Goal: Information Seeking & Learning: Get advice/opinions

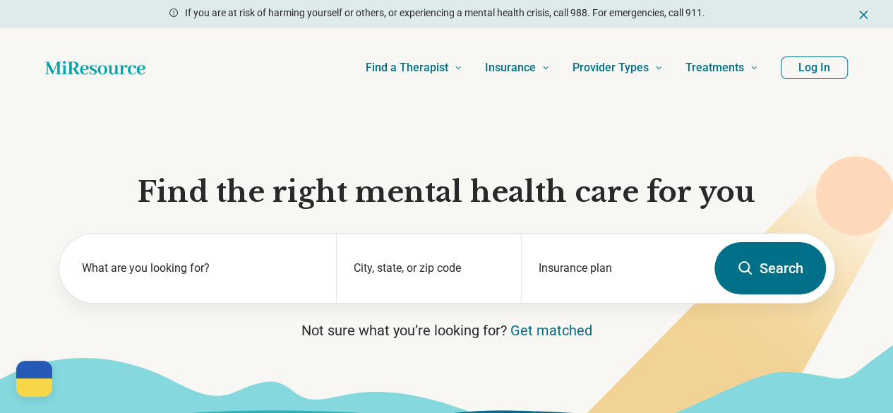
click at [806, 75] on button "Log In" at bounding box center [813, 67] width 67 height 23
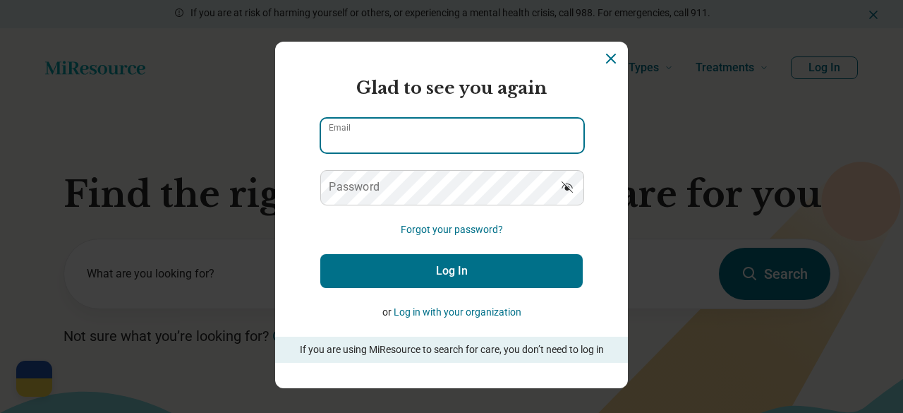
type input "**********"
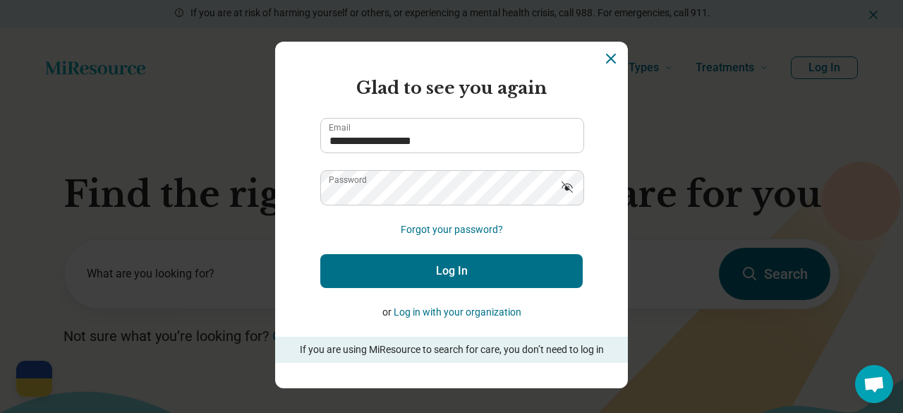
click at [429, 271] on button "Log In" at bounding box center [451, 271] width 262 height 34
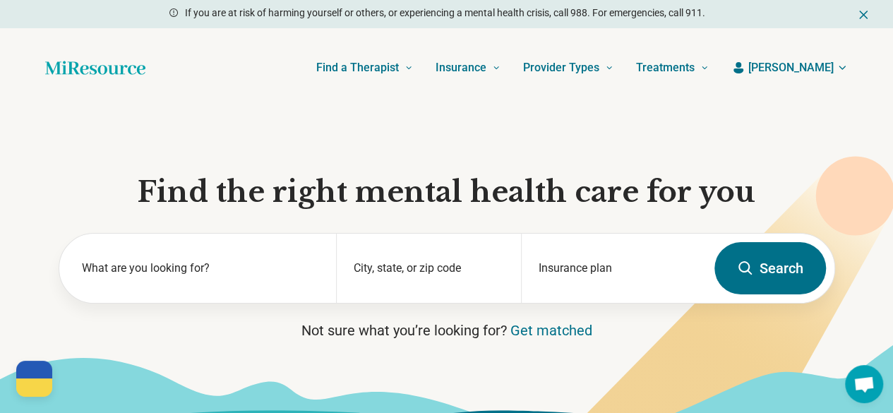
click at [844, 64] on icon "button" at bounding box center [841, 67] width 11 height 11
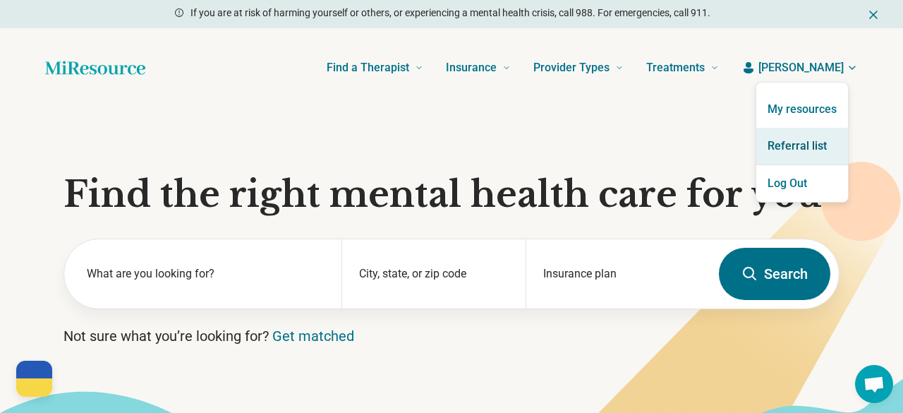
click at [811, 140] on link "Referral list" at bounding box center [802, 146] width 92 height 37
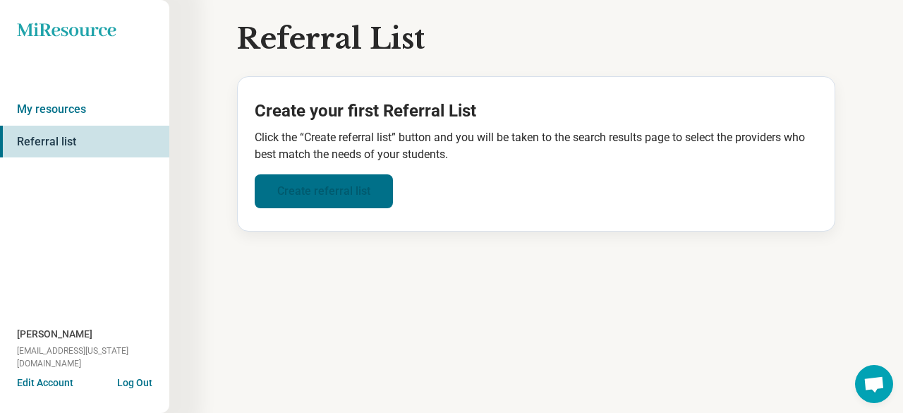
click at [334, 189] on link "Create referral list" at bounding box center [324, 191] width 138 height 34
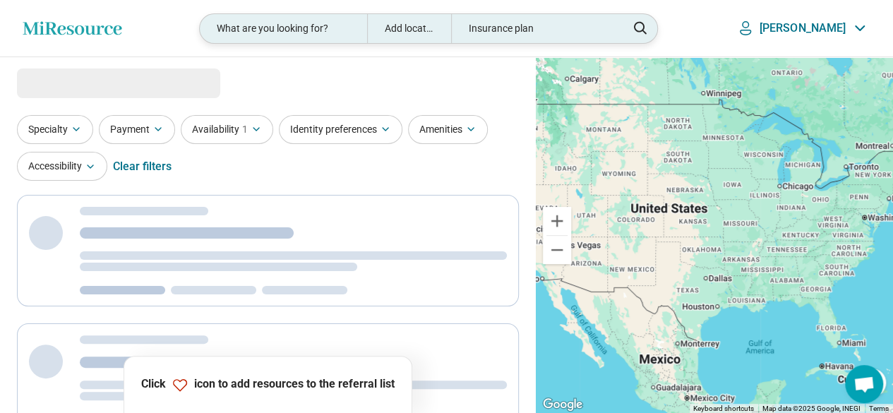
click at [353, 27] on div "What are you looking for?" at bounding box center [283, 28] width 167 height 29
select select "***"
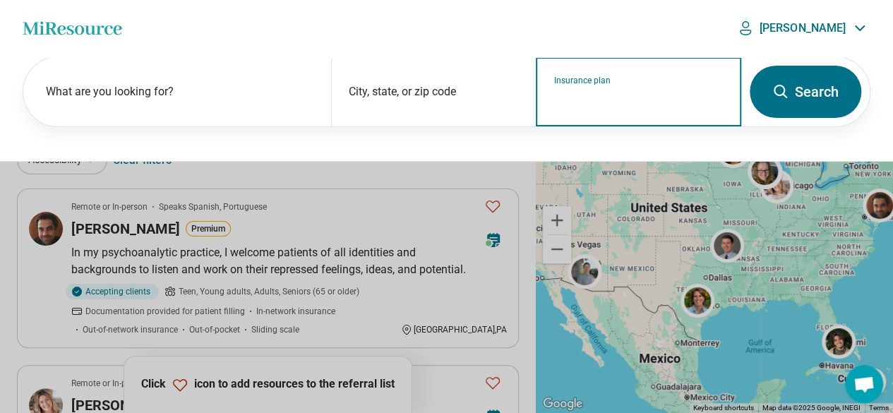
click at [592, 97] on input "Insurance plan" at bounding box center [638, 100] width 171 height 17
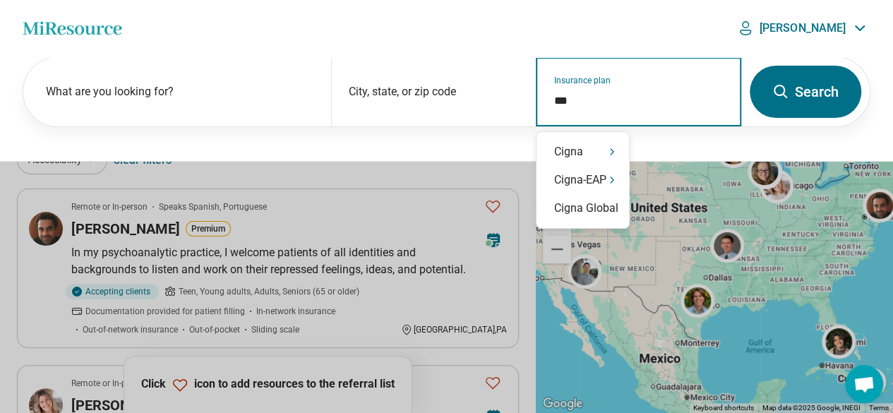
type input "****"
click at [610, 152] on icon "Suggestions" at bounding box center [611, 151] width 11 height 11
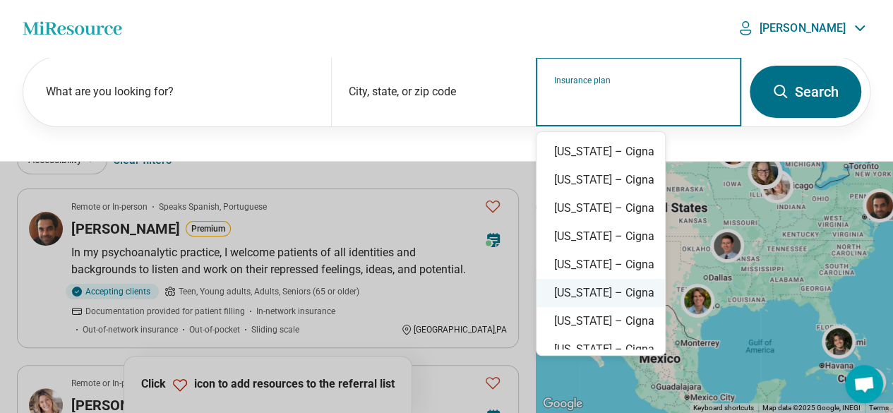
scroll to position [988, 0]
click at [626, 318] on div "Virginia – Cigna" at bounding box center [600, 321] width 128 height 28
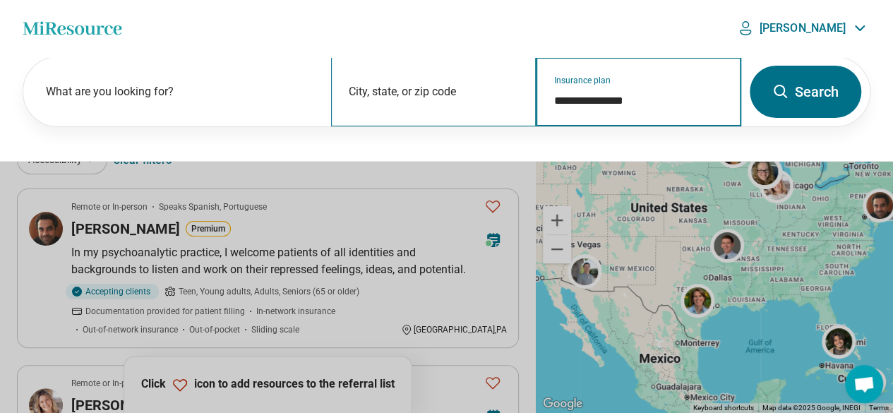
type input "**********"
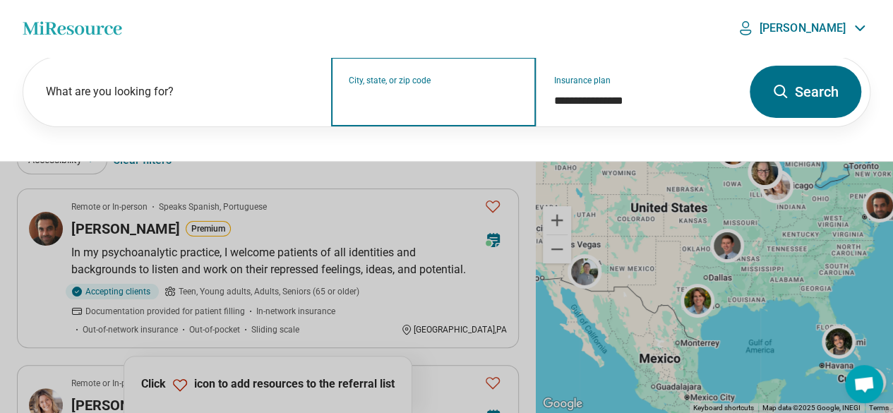
click at [414, 97] on input "City, state, or zip code" at bounding box center [434, 100] width 171 height 17
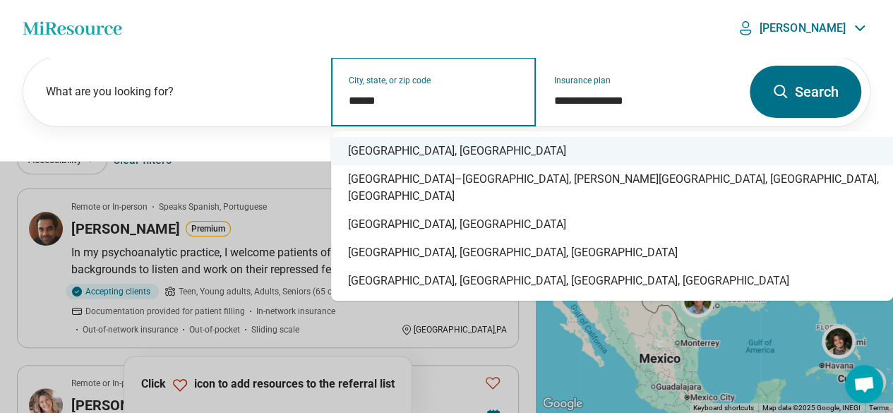
click at [418, 142] on div "Charlottesville, VA" at bounding box center [612, 151] width 562 height 28
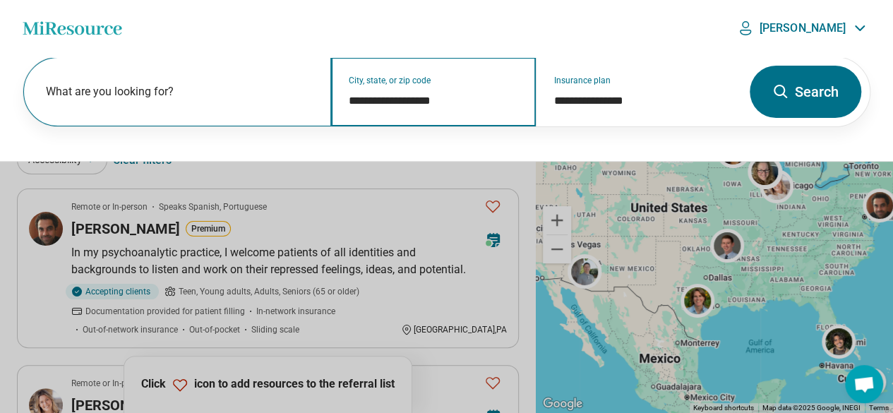
type input "**********"
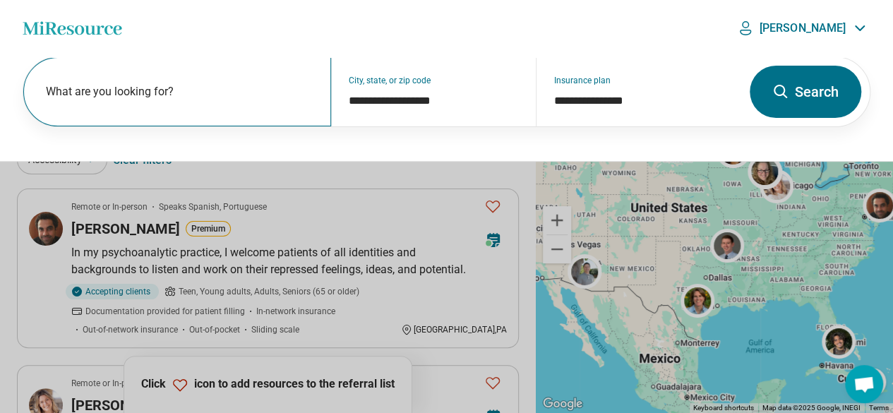
click at [206, 88] on label "What are you looking for?" at bounding box center [180, 91] width 268 height 17
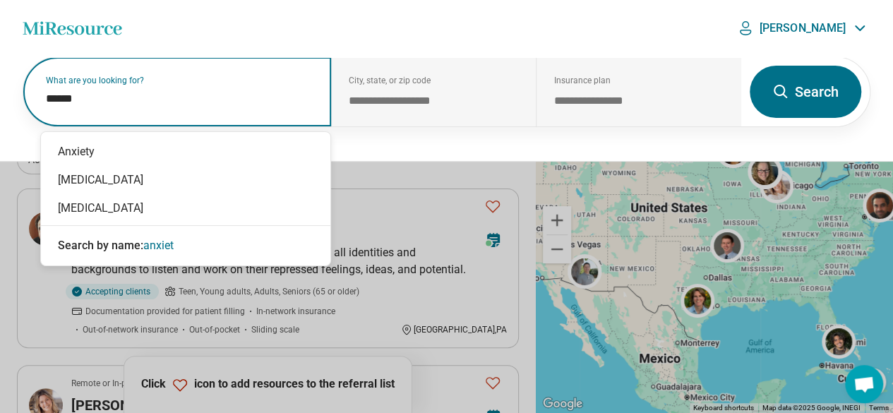
type input "*******"
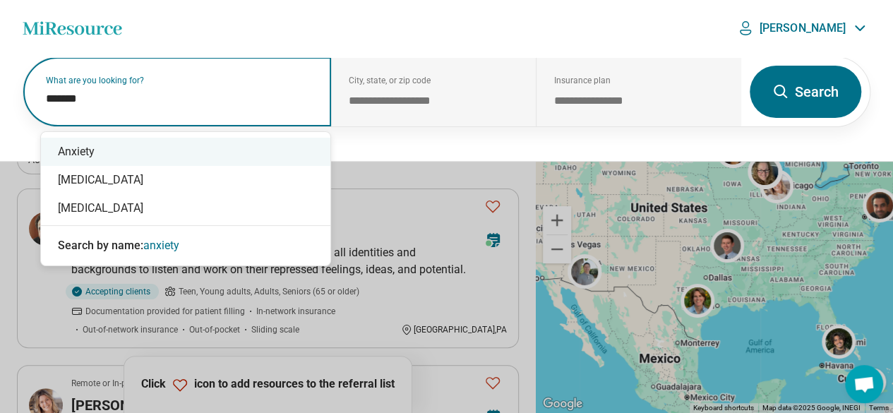
click at [192, 159] on div "Anxiety" at bounding box center [185, 152] width 289 height 28
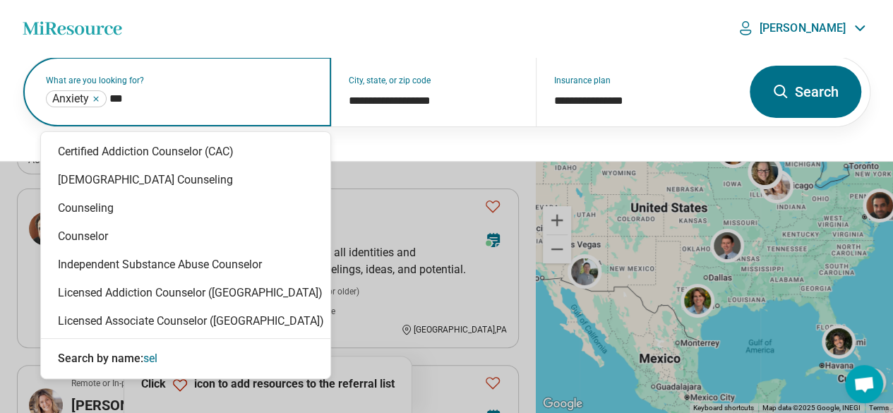
type input "****"
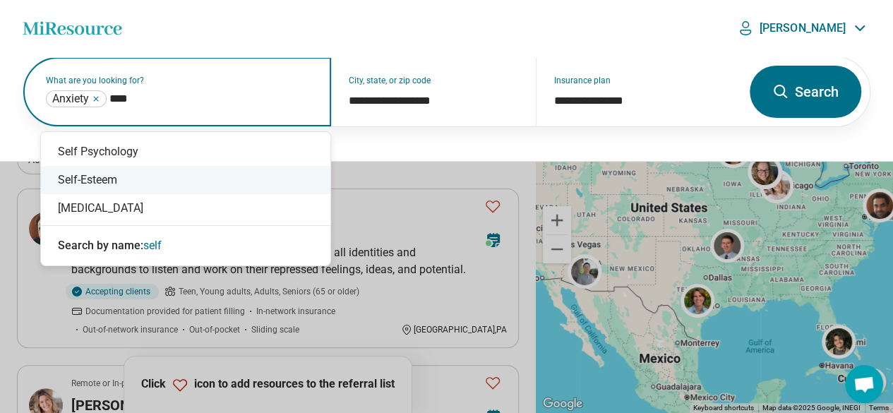
click at [147, 178] on div "Self-Esteem" at bounding box center [185, 180] width 289 height 28
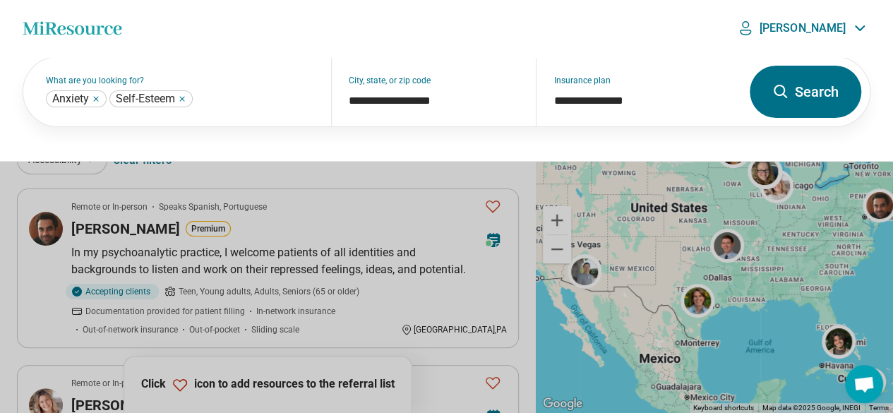
click at [805, 101] on button "Search" at bounding box center [804, 92] width 111 height 52
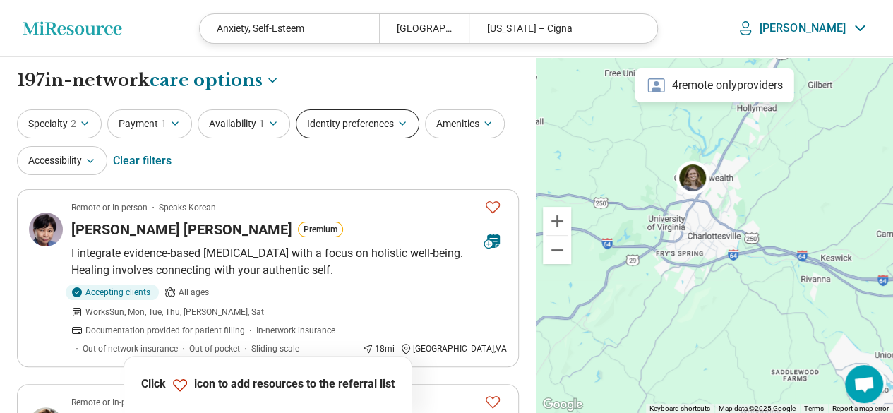
click at [353, 124] on button "Identity preferences" at bounding box center [357, 123] width 123 height 29
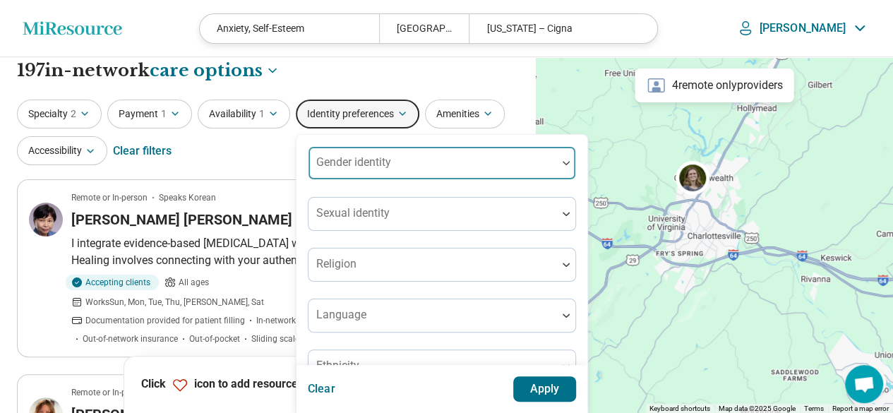
click at [437, 167] on div at bounding box center [432, 162] width 248 height 31
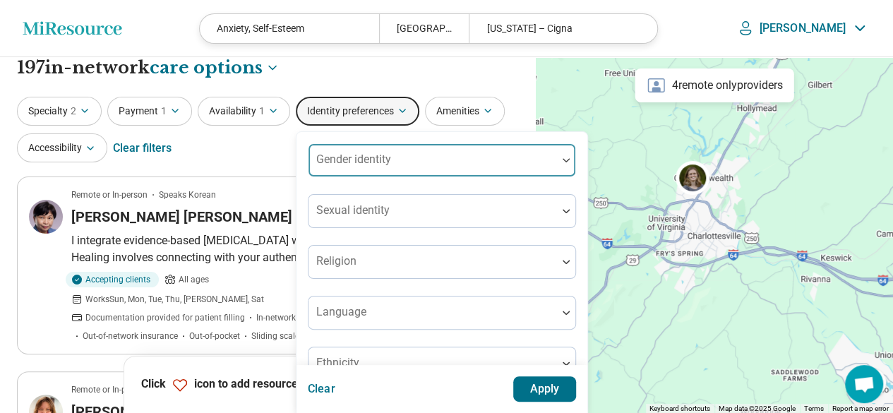
scroll to position [14, 0]
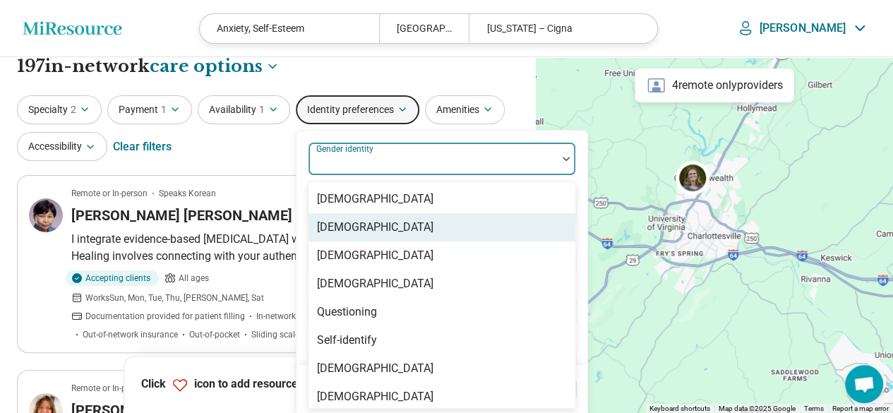
click at [388, 221] on div "[DEMOGRAPHIC_DATA]" at bounding box center [375, 227] width 116 height 17
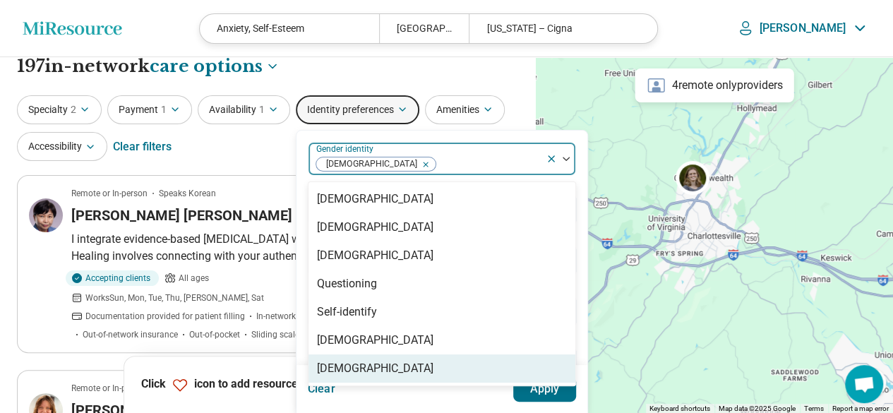
click at [543, 387] on button "Apply" at bounding box center [545, 388] width 64 height 25
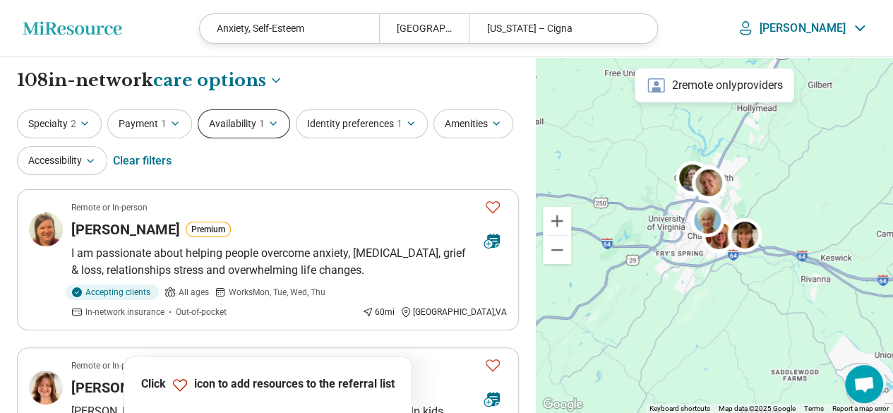
click at [265, 123] on button "Availability 1" at bounding box center [244, 123] width 92 height 29
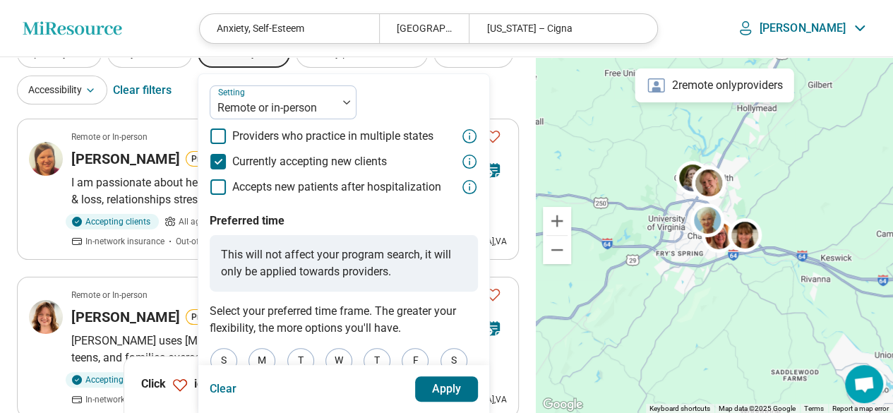
scroll to position [141, 0]
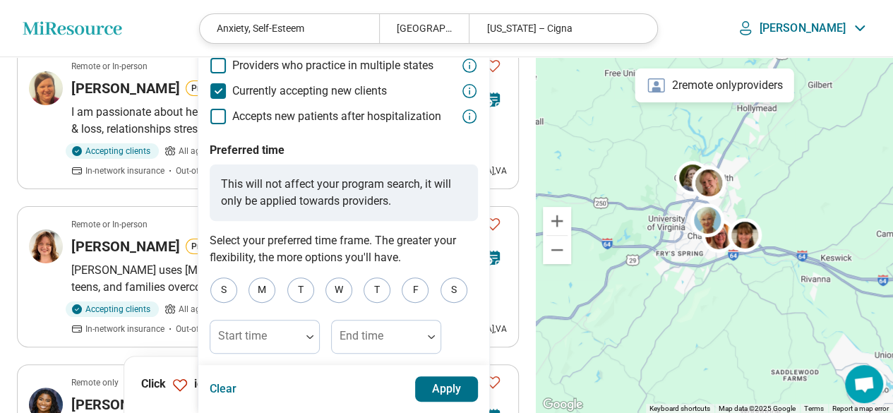
click at [454, 389] on button "Apply" at bounding box center [447, 388] width 64 height 25
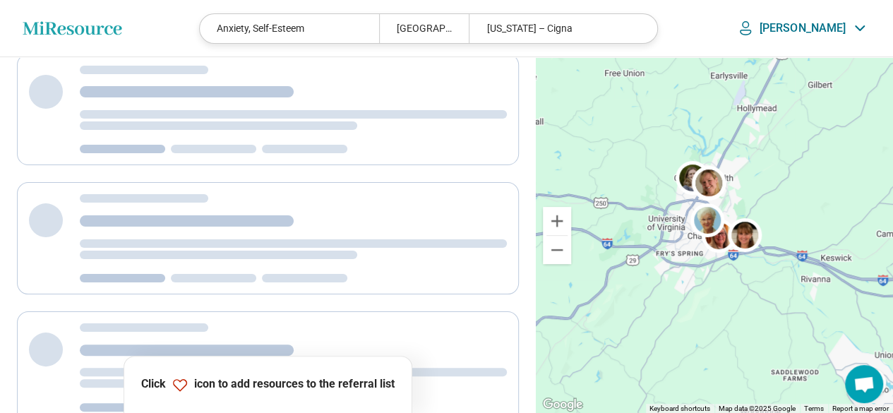
scroll to position [0, 0]
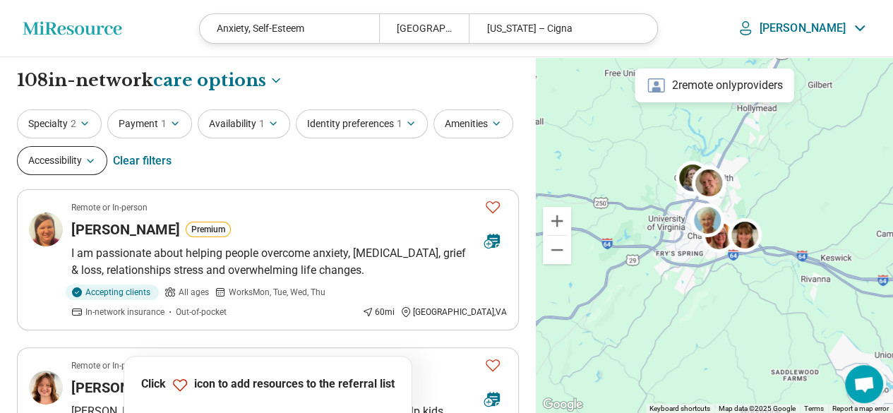
click at [95, 159] on icon "button" at bounding box center [90, 160] width 11 height 11
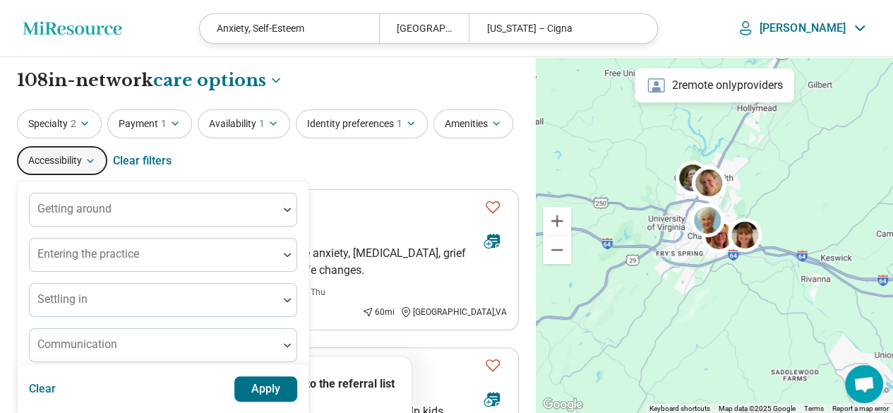
click at [406, 171] on div "Specialty 2 Payment 1 Availability 1 Identity preferences 1 Amenities Accessibi…" at bounding box center [268, 143] width 502 height 68
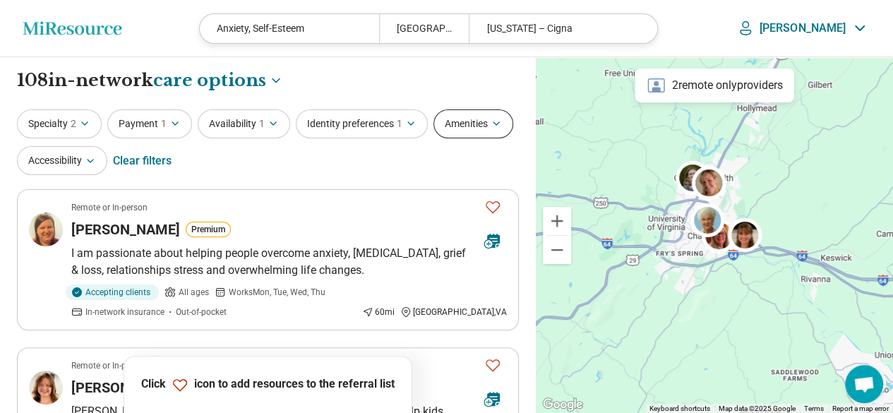
click at [484, 128] on button "Amenities" at bounding box center [473, 123] width 80 height 29
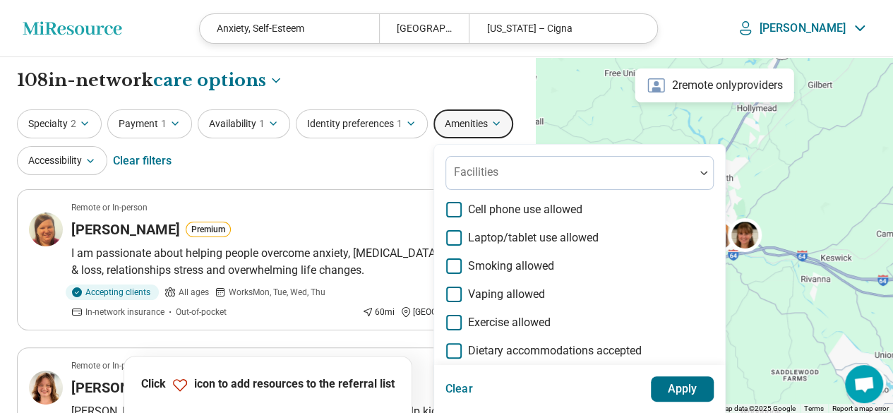
scroll to position [71, 0]
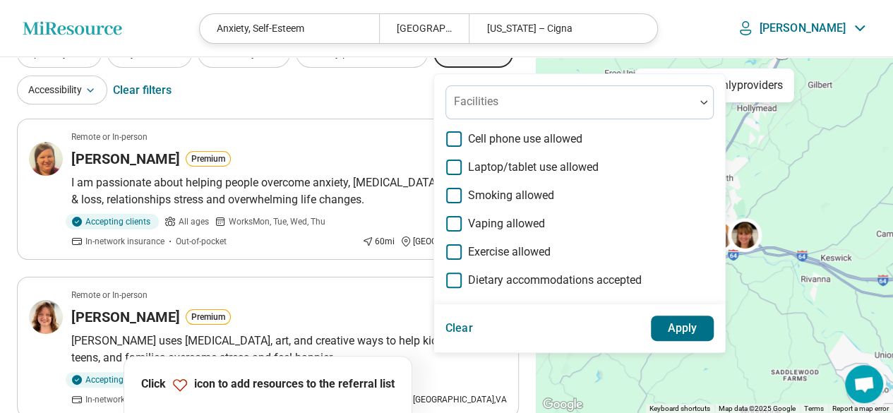
click at [330, 80] on div "Specialty 2 Payment 1 Availability 1 Identity preferences 1 Amenities Facilitie…" at bounding box center [268, 73] width 502 height 68
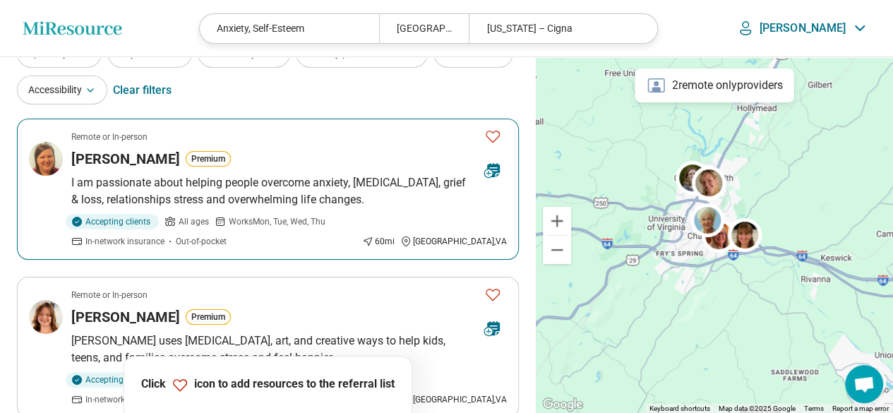
scroll to position [0, 0]
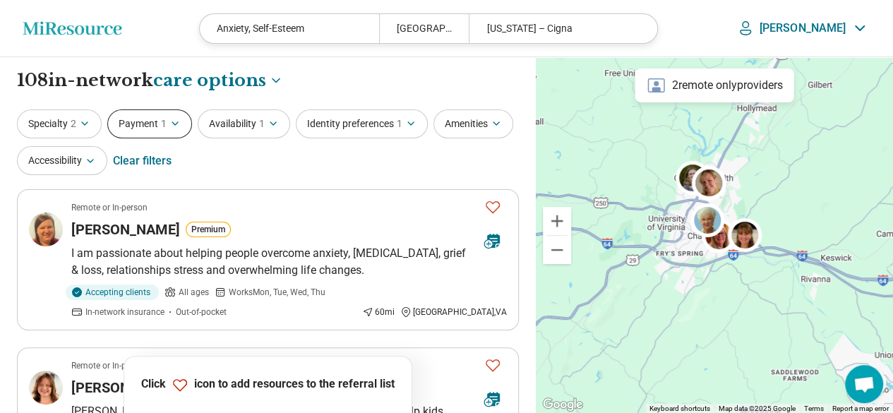
click at [144, 121] on button "Payment 1" at bounding box center [149, 123] width 85 height 29
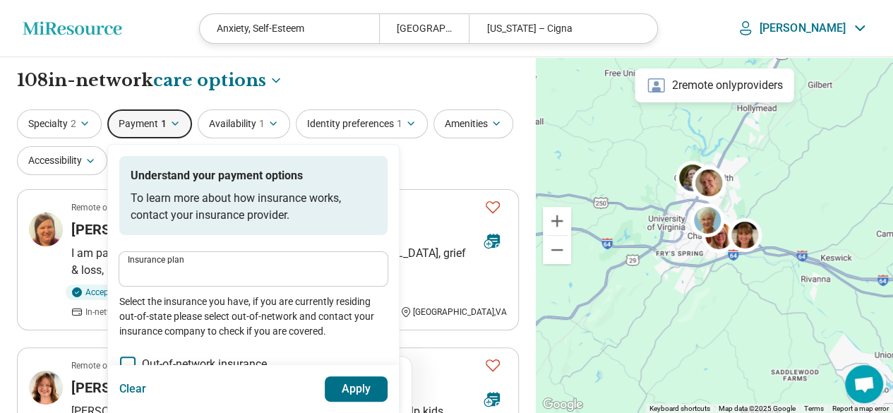
type input "**********"
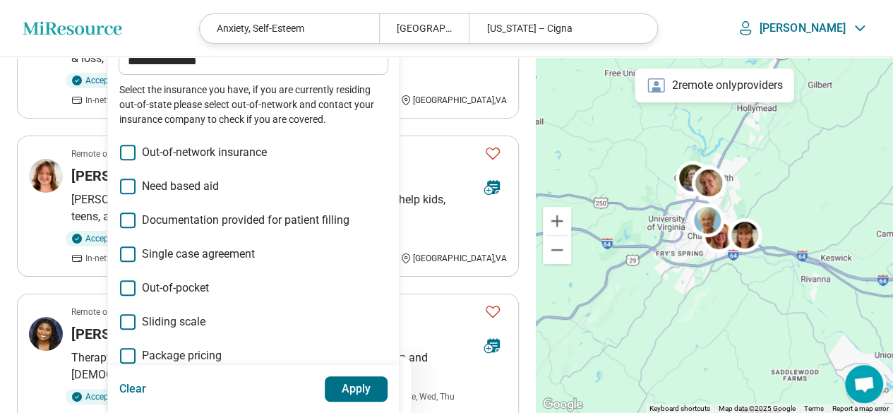
scroll to position [282, 0]
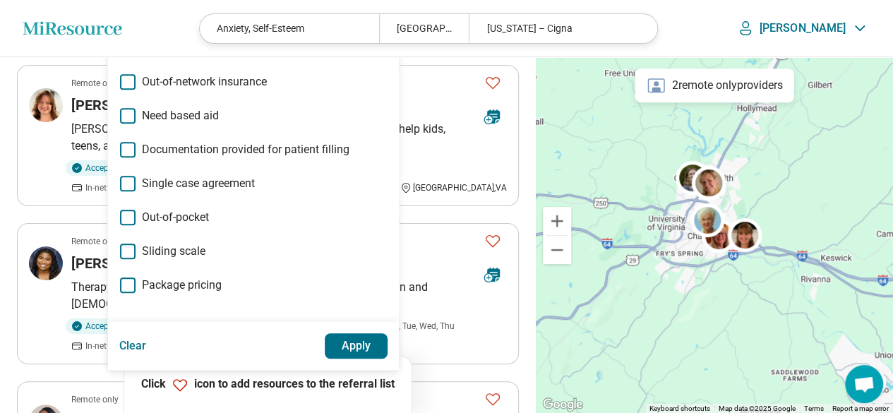
click at [360, 349] on button "Apply" at bounding box center [357, 345] width 64 height 25
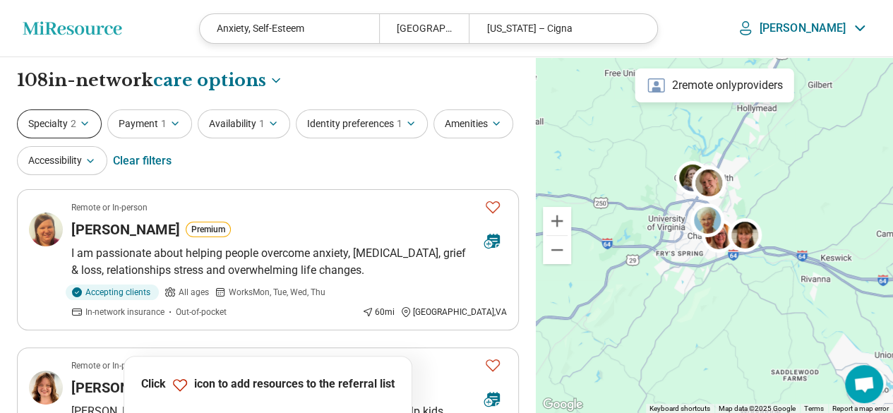
click at [89, 121] on icon "button" at bounding box center [84, 123] width 11 height 11
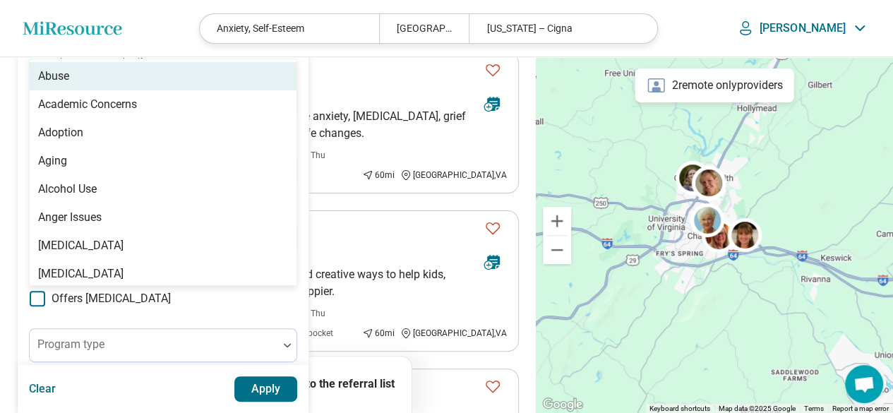
click at [220, 53] on div "98 results available. Use Up and Down to choose options, press Enter to select …" at bounding box center [163, 36] width 268 height 34
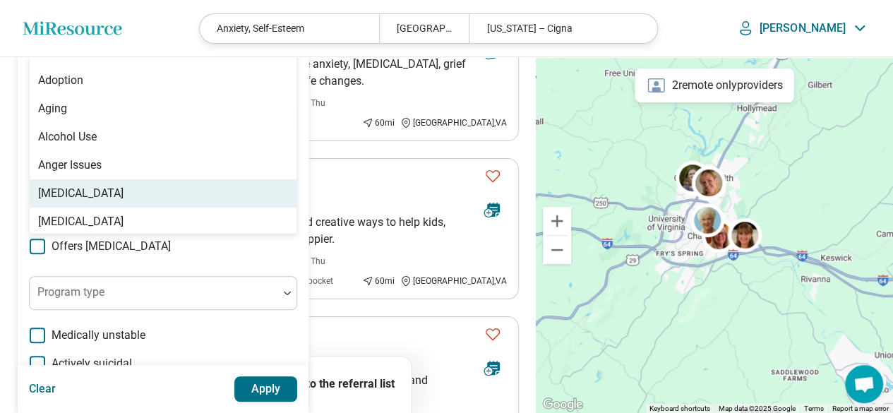
scroll to position [48, 0]
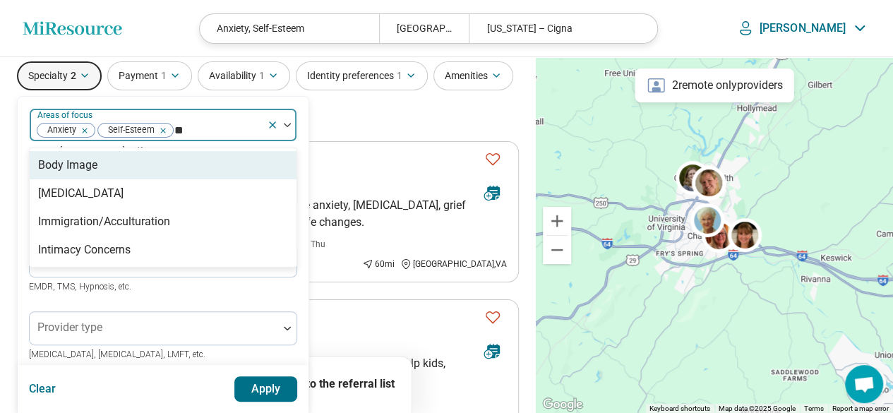
type input "*"
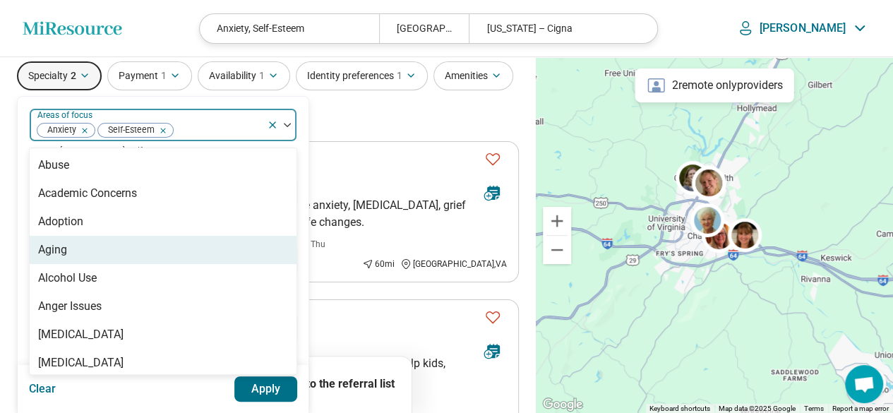
scroll to position [71, 0]
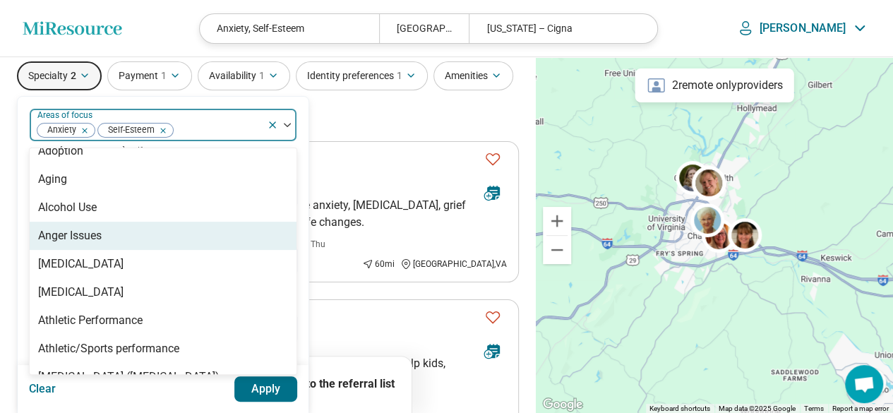
click at [121, 242] on div "Anger Issues" at bounding box center [163, 236] width 267 height 28
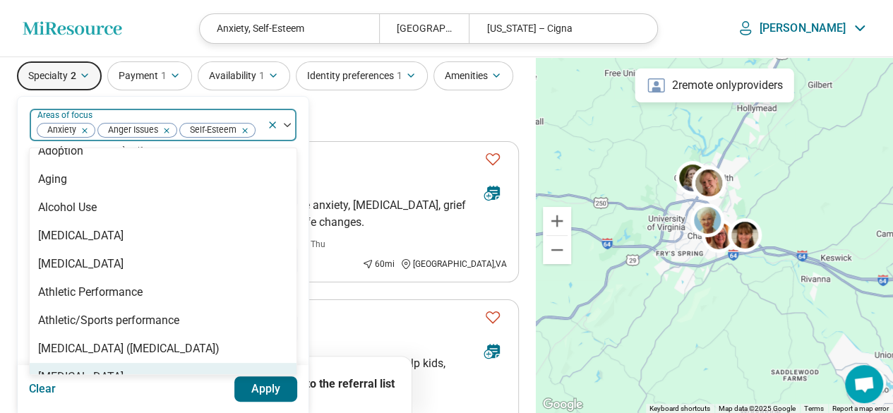
click at [267, 385] on button "Apply" at bounding box center [266, 388] width 64 height 25
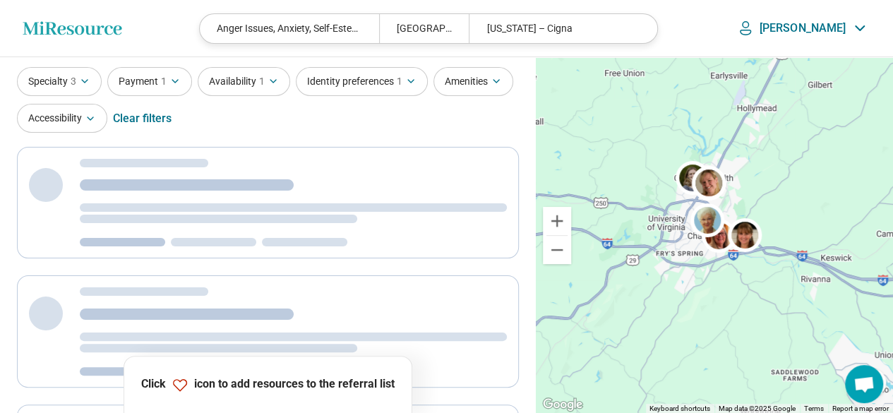
scroll to position [0, 0]
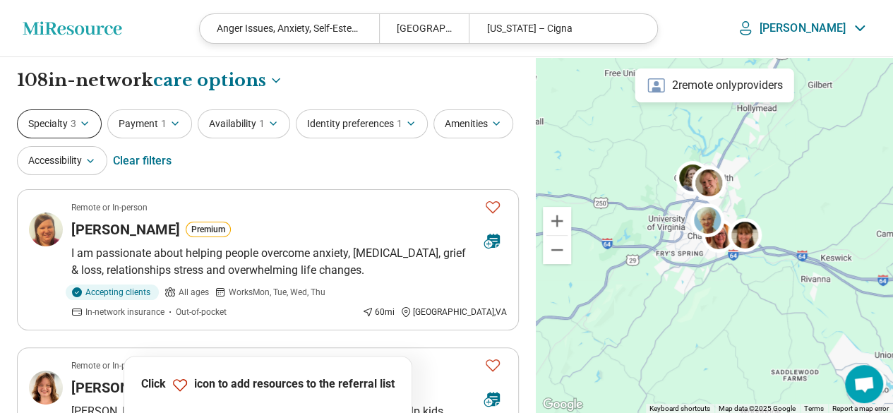
click at [90, 126] on icon "button" at bounding box center [84, 123] width 11 height 11
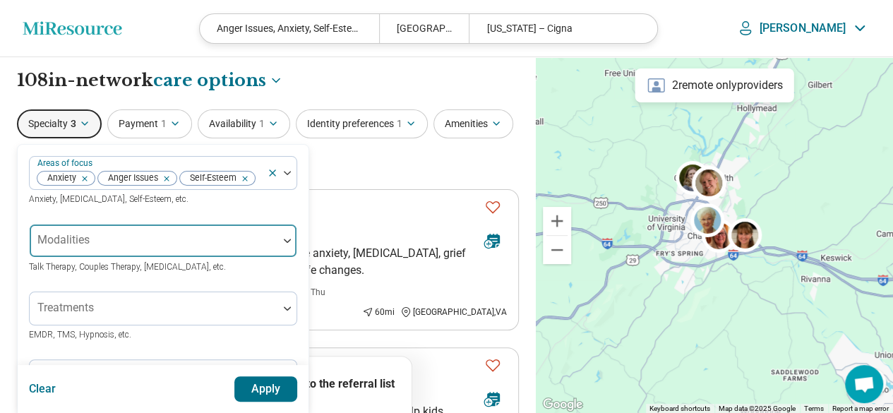
click at [285, 236] on div "Modalities" at bounding box center [163, 241] width 268 height 34
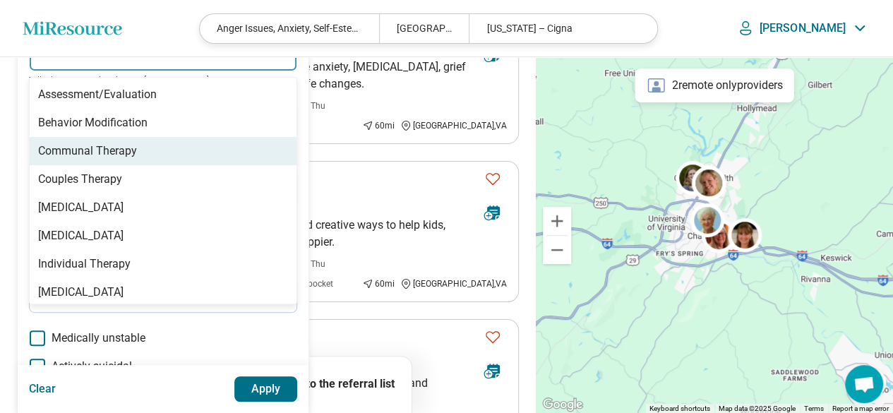
scroll to position [6, 0]
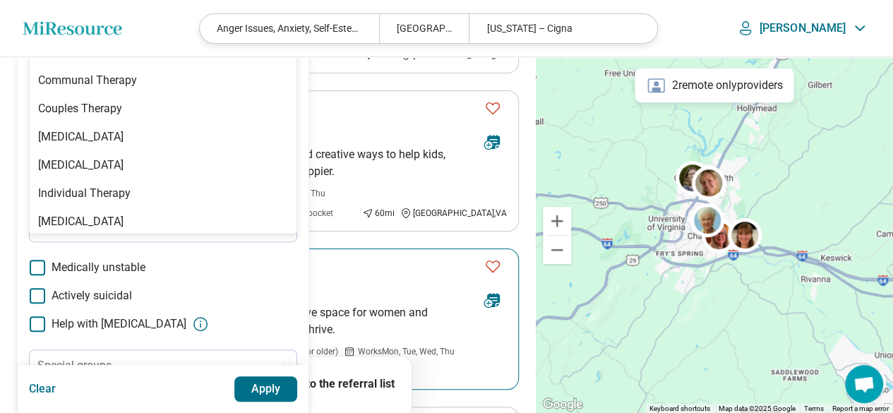
scroll to position [116, 0]
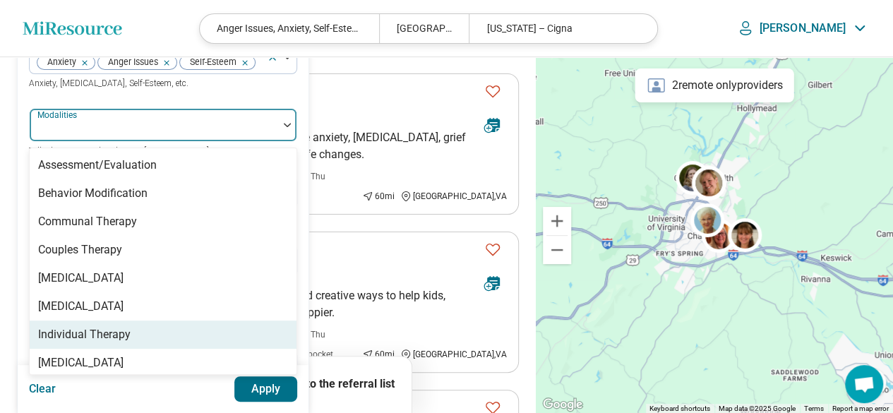
click at [93, 328] on div "Individual Therapy" at bounding box center [84, 334] width 92 height 17
click at [273, 392] on button "Apply" at bounding box center [266, 388] width 64 height 25
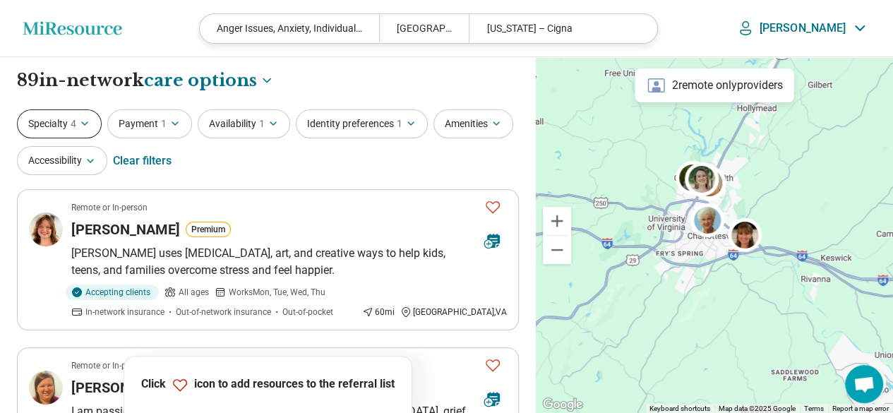
click at [86, 123] on icon "button" at bounding box center [85, 123] width 6 height 3
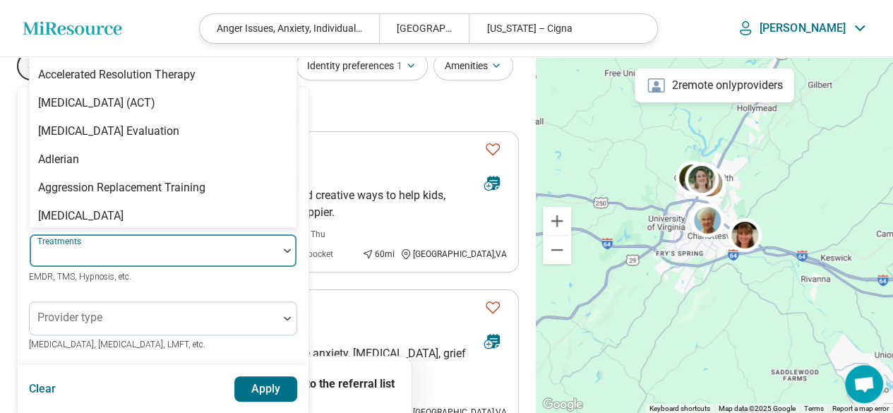
click at [288, 232] on div "Areas of focus Anxiety Anger Issues Self-Esteem Anxiety, Depression, Self-Estee…" at bounding box center [163, 374] width 268 height 552
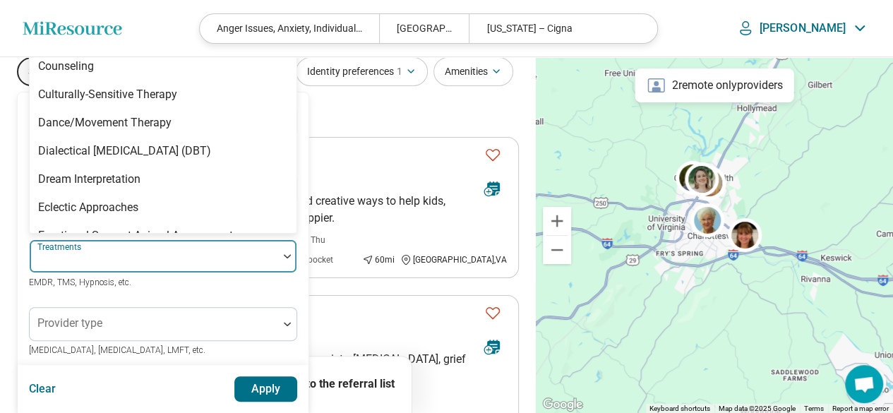
scroll to position [847, 0]
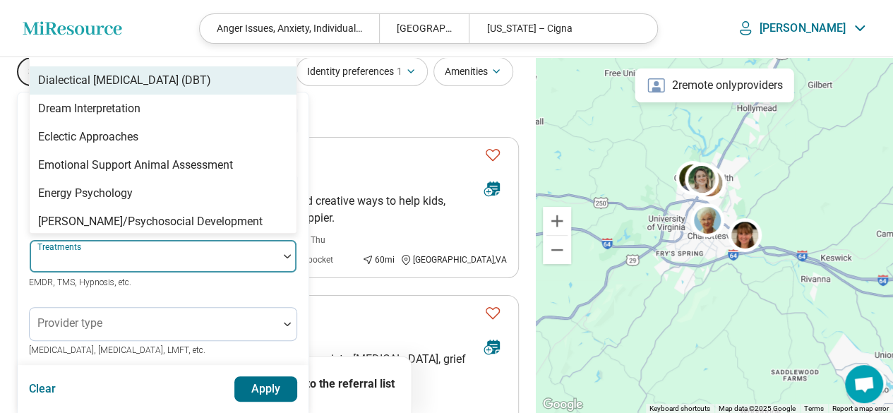
click at [163, 89] on div "Dialectical [MEDICAL_DATA] (DBT)" at bounding box center [124, 80] width 173 height 17
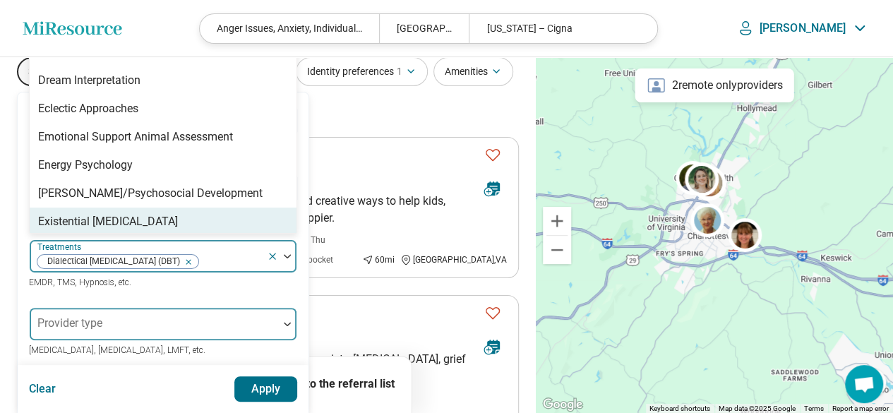
click at [281, 319] on div at bounding box center [287, 324] width 18 height 32
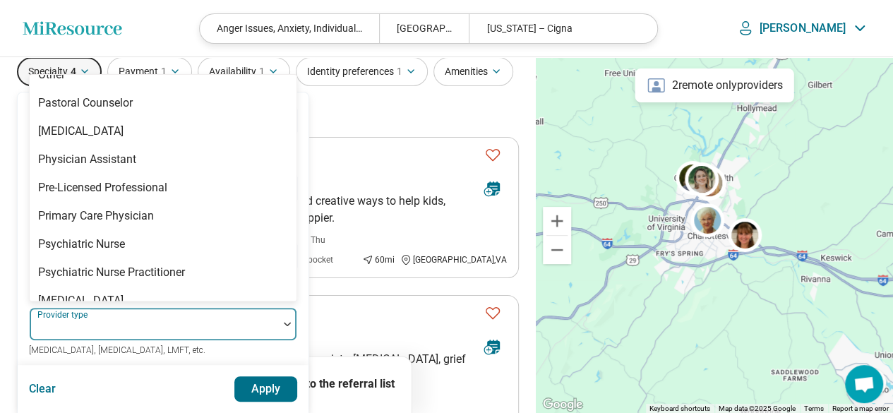
scroll to position [1764, 0]
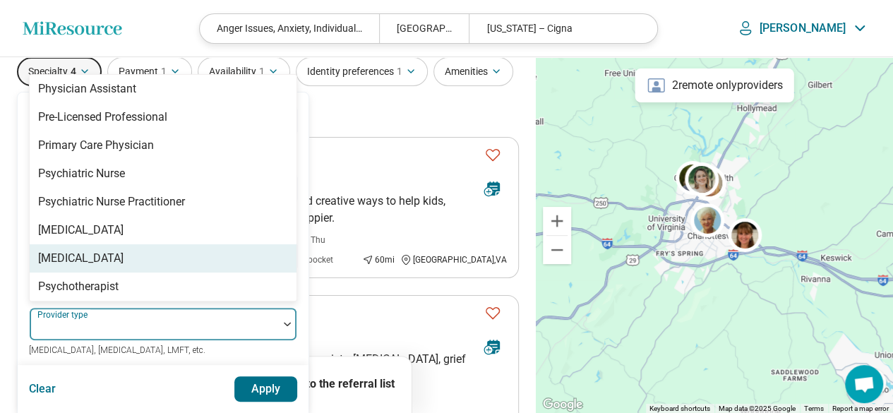
click at [217, 244] on div "Psychologist" at bounding box center [163, 258] width 267 height 28
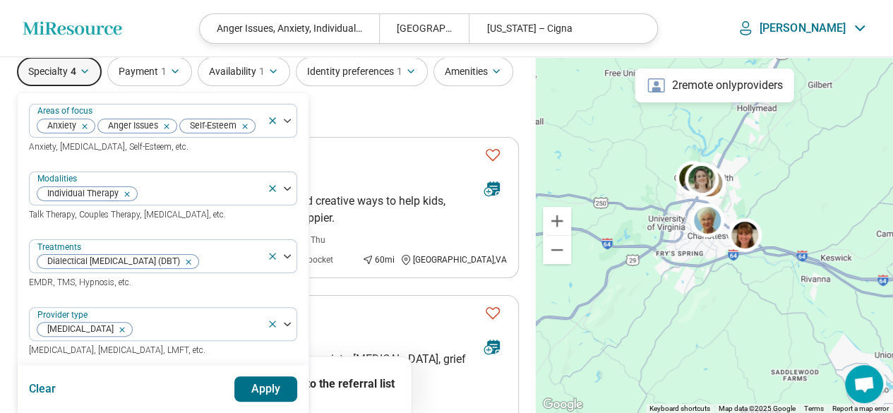
click at [274, 380] on button "Apply" at bounding box center [266, 388] width 64 height 25
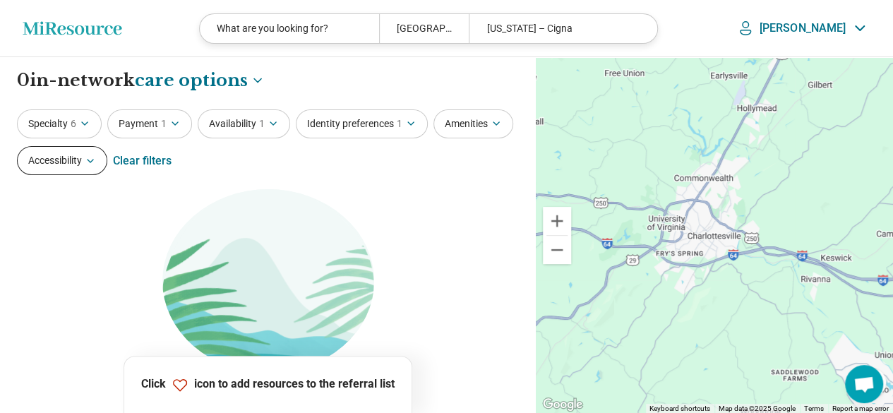
click at [88, 156] on icon "button" at bounding box center [90, 160] width 11 height 11
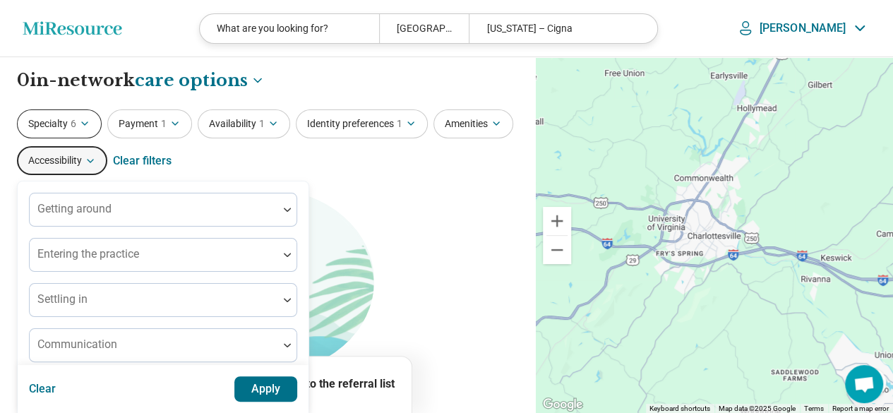
click at [86, 125] on icon "button" at bounding box center [84, 123] width 11 height 11
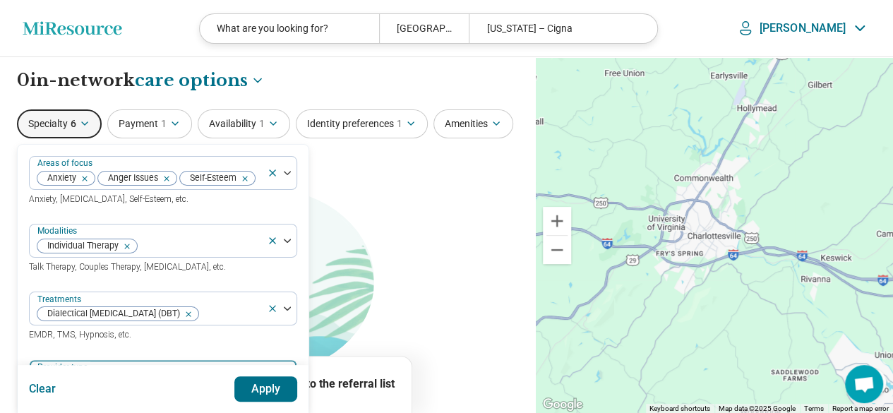
scroll to position [71, 0]
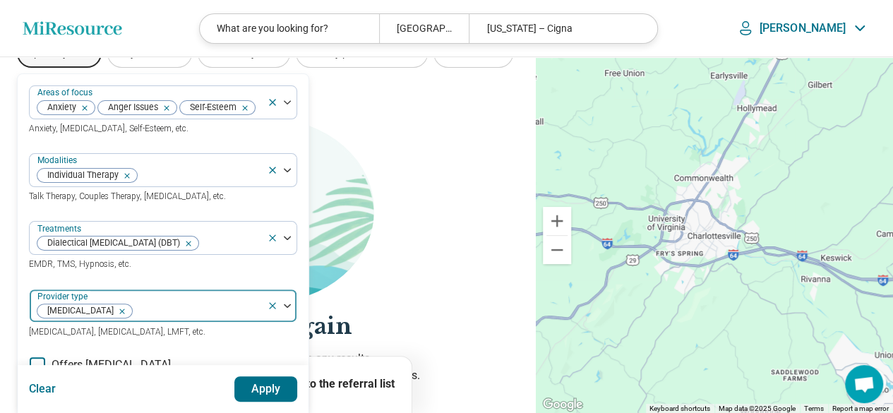
click at [270, 304] on icon at bounding box center [272, 305] width 11 height 11
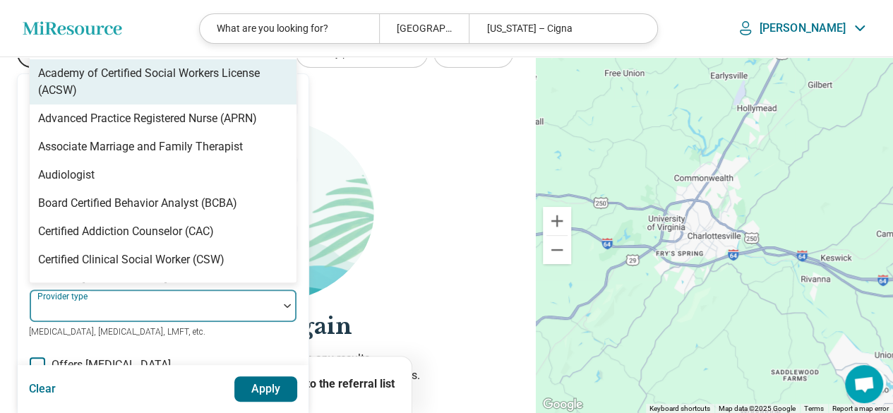
click at [286, 303] on img at bounding box center [287, 305] width 7 height 4
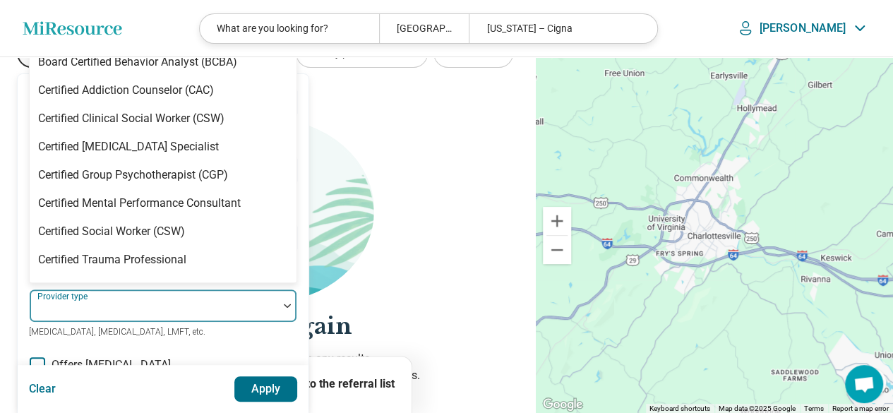
scroll to position [212, 0]
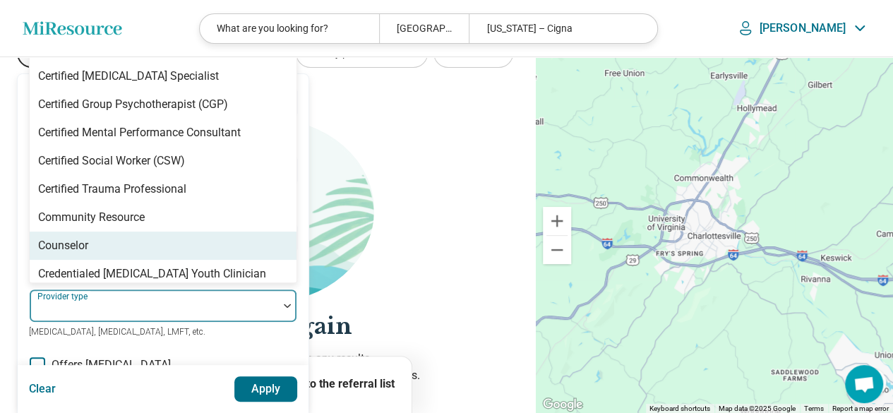
click at [104, 243] on div "Counselor" at bounding box center [163, 245] width 267 height 28
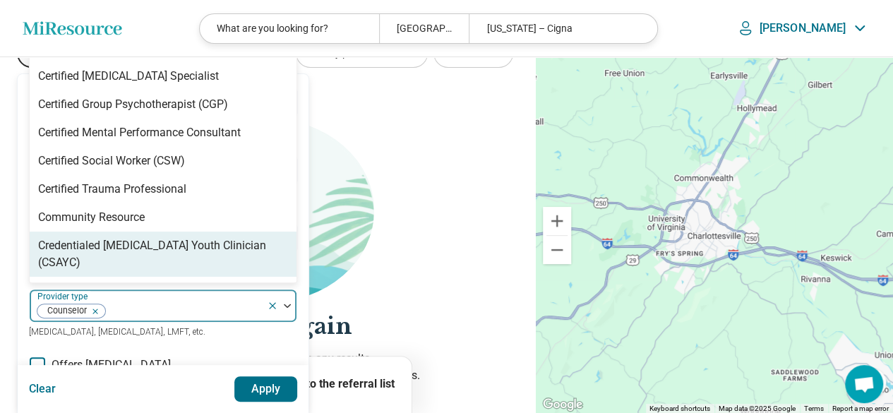
click at [270, 390] on button "Apply" at bounding box center [266, 388] width 64 height 25
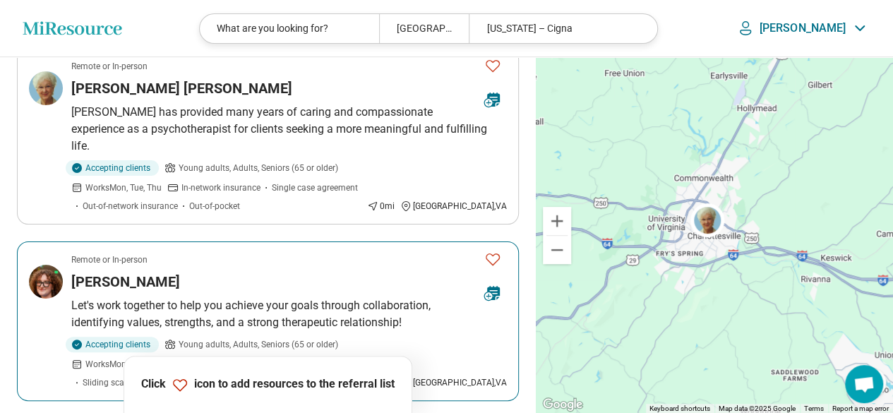
scroll to position [212, 0]
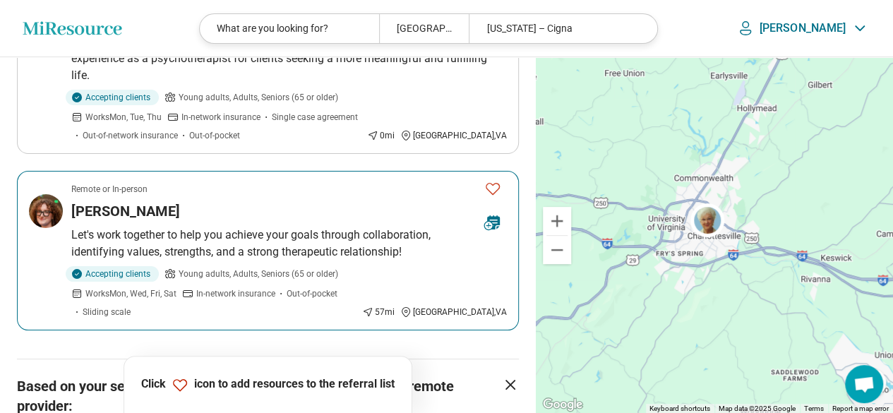
click at [215, 201] on div "Taylor Cheski" at bounding box center [272, 211] width 402 height 20
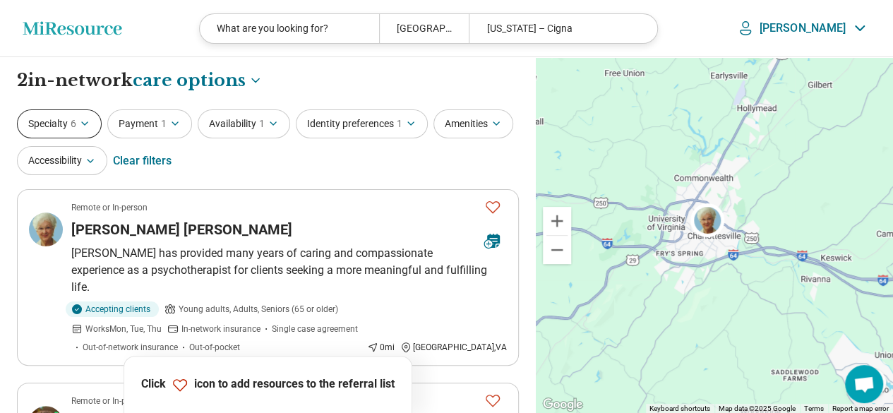
click at [87, 119] on icon "button" at bounding box center [84, 123] width 11 height 11
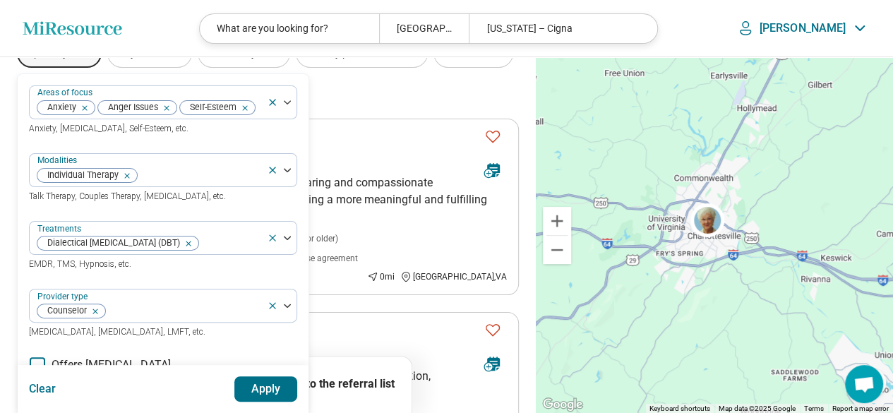
scroll to position [141, 0]
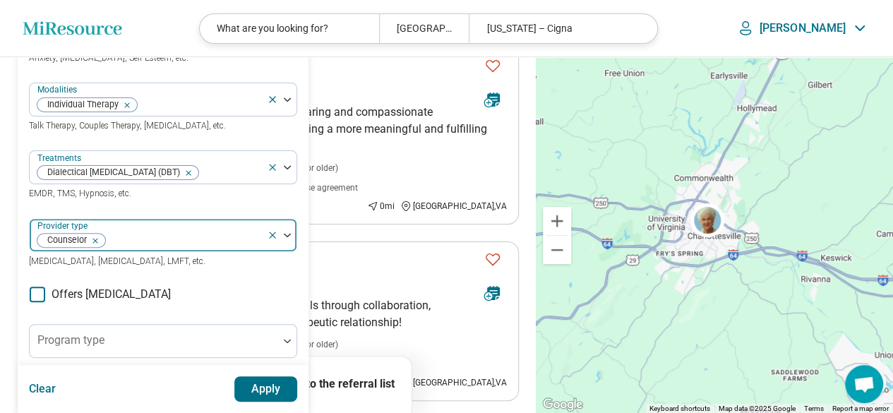
click at [95, 240] on icon "Remove [object Object]" at bounding box center [92, 241] width 10 height 10
click at [270, 382] on button "Apply" at bounding box center [266, 388] width 64 height 25
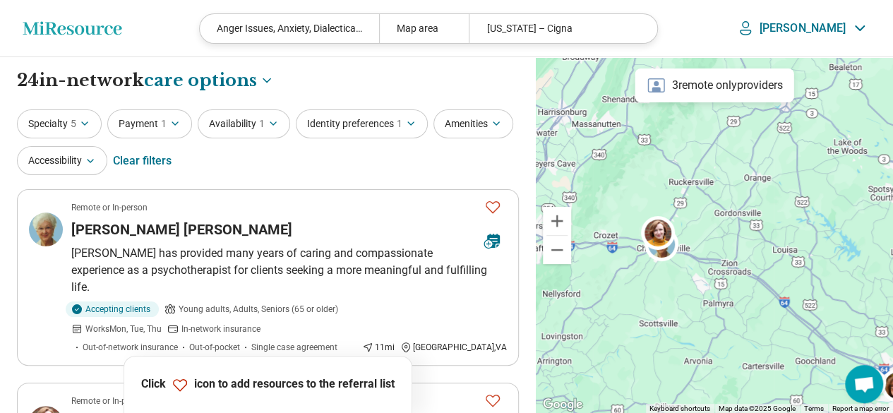
click at [469, 29] on div "Map area" at bounding box center [424, 28] width 90 height 29
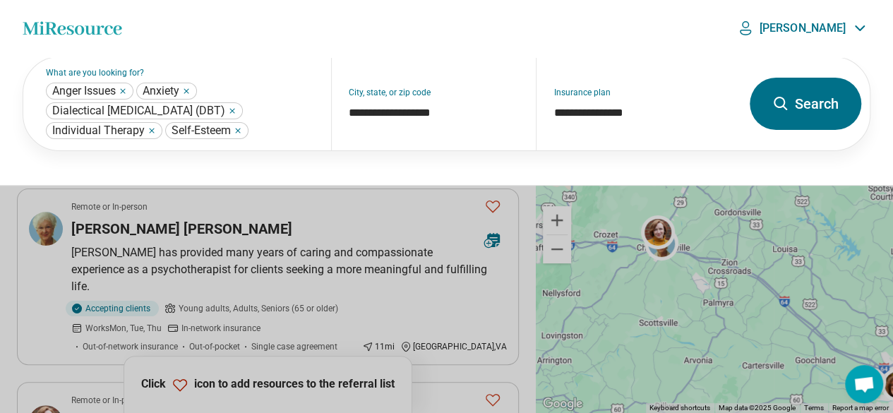
click at [786, 115] on button "Search" at bounding box center [804, 104] width 111 height 52
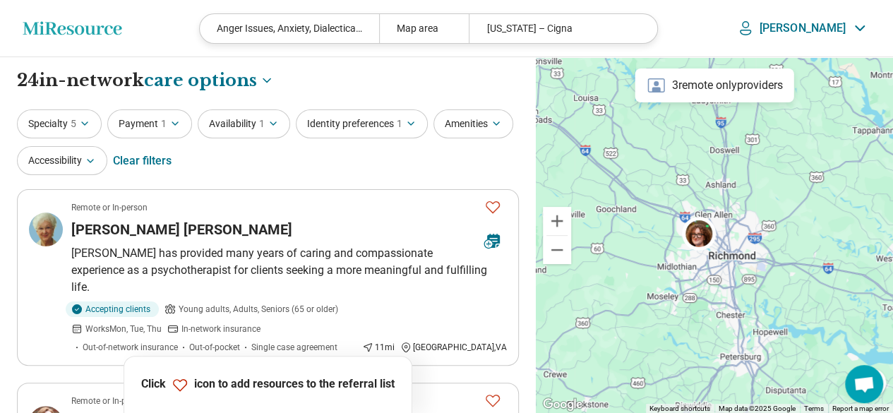
drag, startPoint x: 869, startPoint y: 336, endPoint x: 672, endPoint y: 187, distance: 246.8
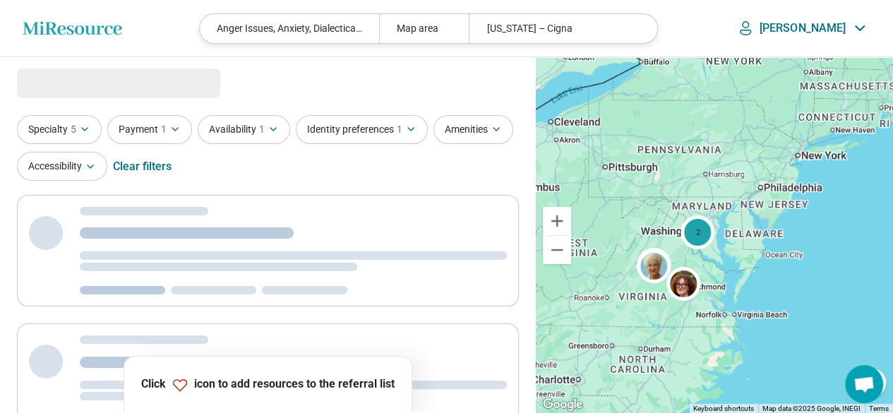
drag, startPoint x: 606, startPoint y: 276, endPoint x: 653, endPoint y: 294, distance: 50.1
click at [653, 294] on div "2" at bounding box center [714, 235] width 357 height 356
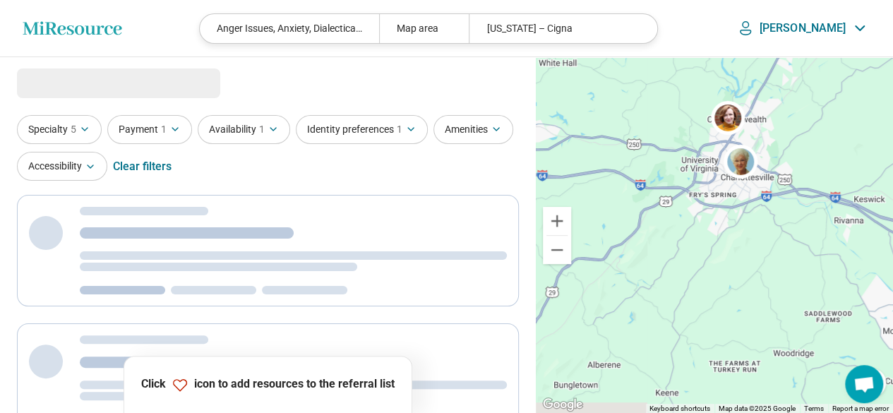
drag, startPoint x: 570, startPoint y: 135, endPoint x: 789, endPoint y: 356, distance: 311.4
click at [795, 364] on div "2" at bounding box center [714, 235] width 357 height 356
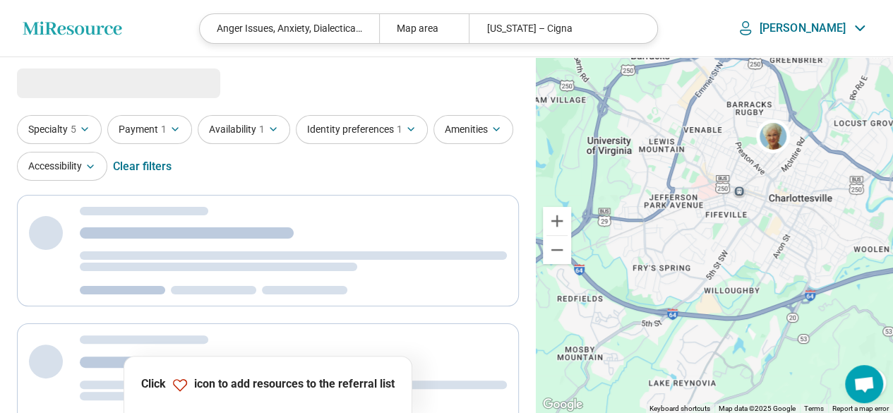
select select "***"
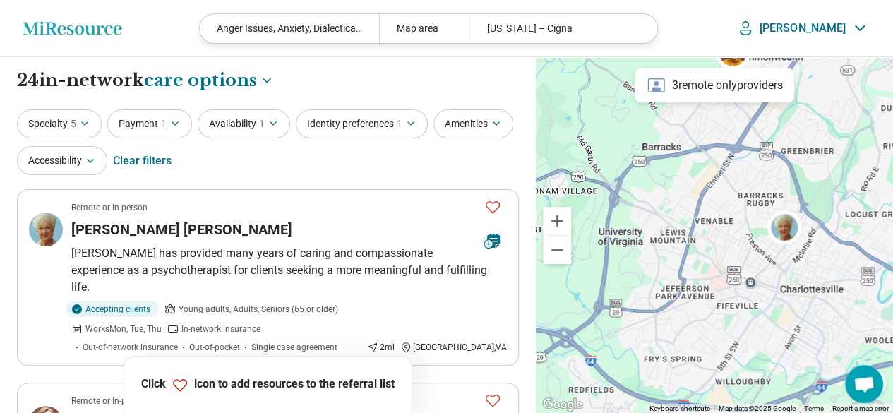
drag, startPoint x: 812, startPoint y: 207, endPoint x: 828, endPoint y: 354, distance: 148.3
click at [828, 354] on div "2" at bounding box center [714, 235] width 357 height 356
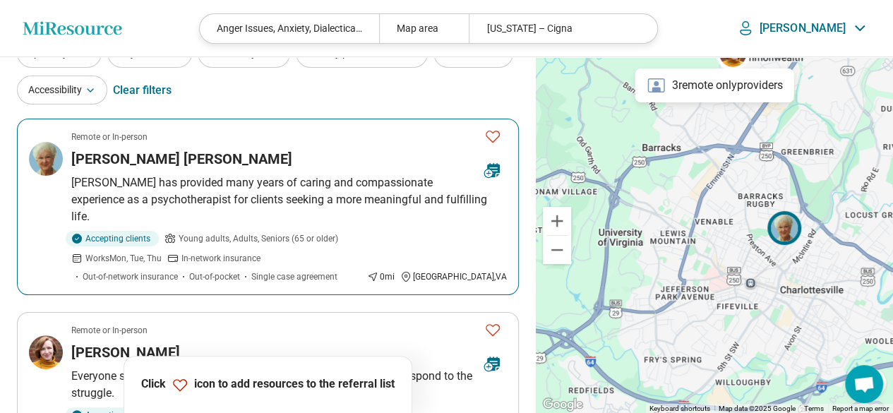
click at [436, 211] on article "Remote or In-person Carol Carruthers Sims Carol has provided many years of cari…" at bounding box center [268, 207] width 502 height 176
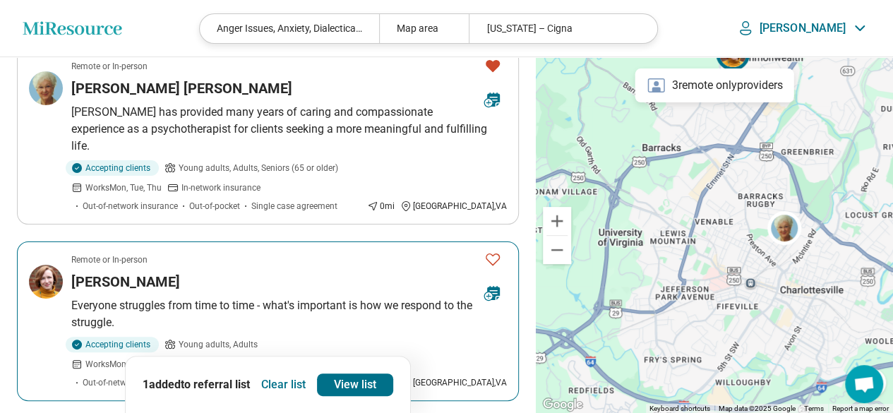
scroll to position [212, 0]
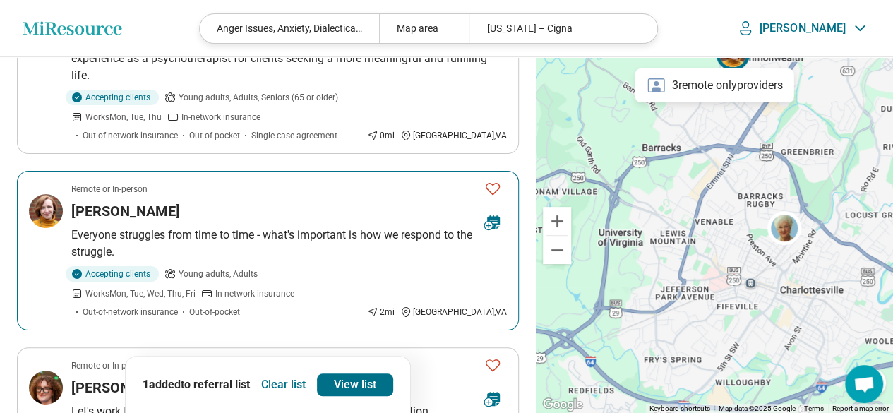
click at [494, 180] on icon "Favorite" at bounding box center [492, 188] width 17 height 17
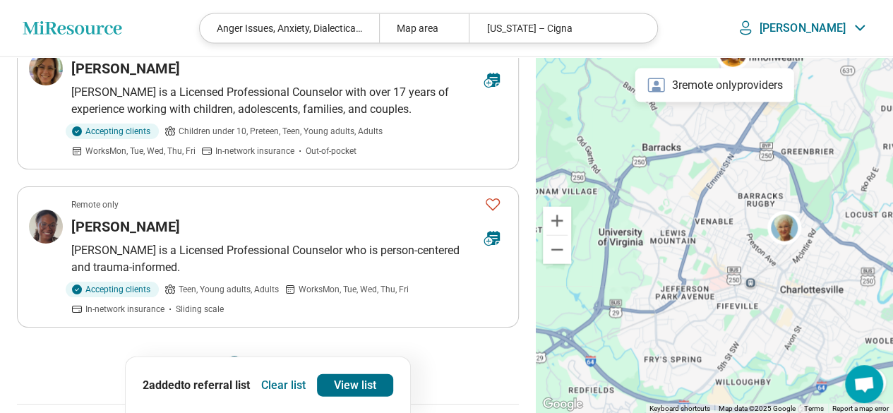
scroll to position [1411, 0]
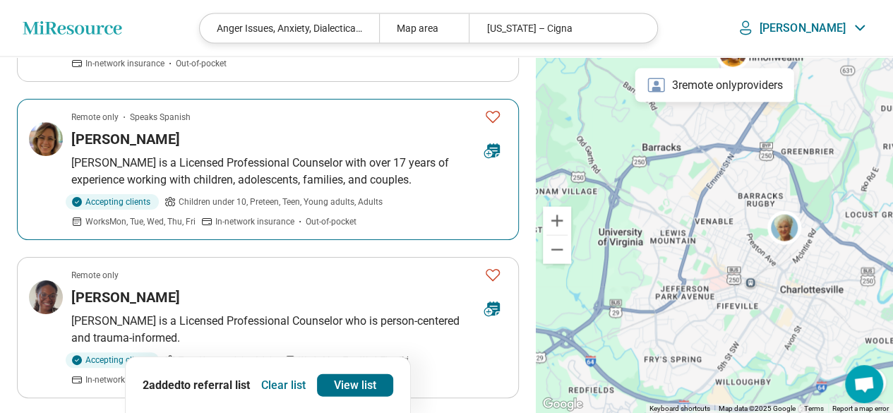
click at [303, 155] on p "Aymara Valladares is a Licensed Professional Counselor with over 17 years of ex…" at bounding box center [288, 172] width 435 height 34
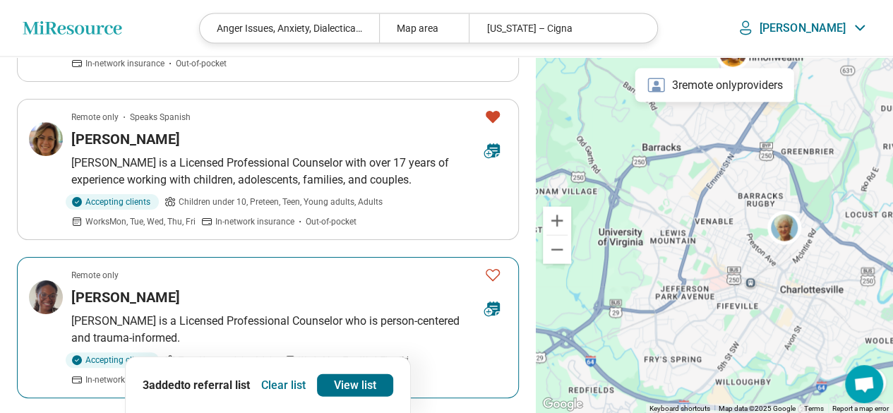
scroll to position [1482, 0]
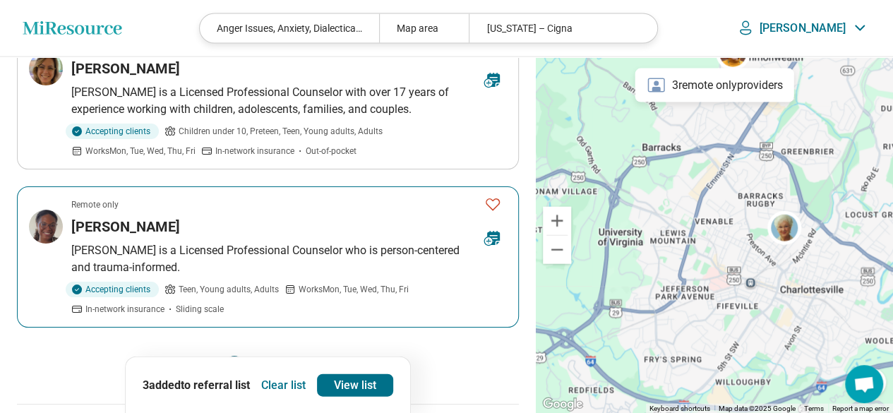
drag, startPoint x: 495, startPoint y: 181, endPoint x: 456, endPoint y: 227, distance: 60.0
click at [495, 195] on icon "Favorite" at bounding box center [492, 203] width 17 height 17
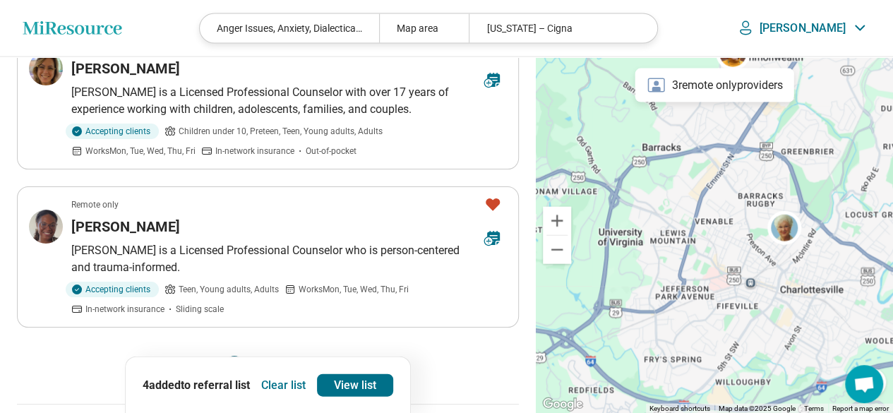
click at [265, 356] on button "2" at bounding box center [268, 367] width 23 height 23
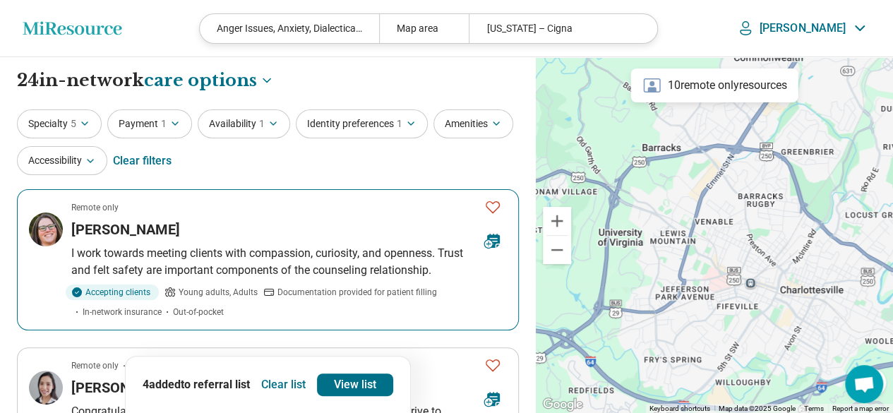
scroll to position [71, 0]
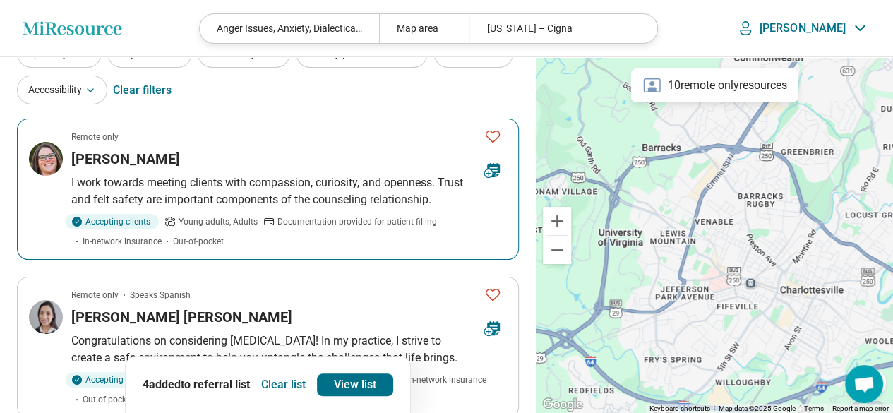
click at [490, 133] on icon "Favorite" at bounding box center [492, 136] width 17 height 17
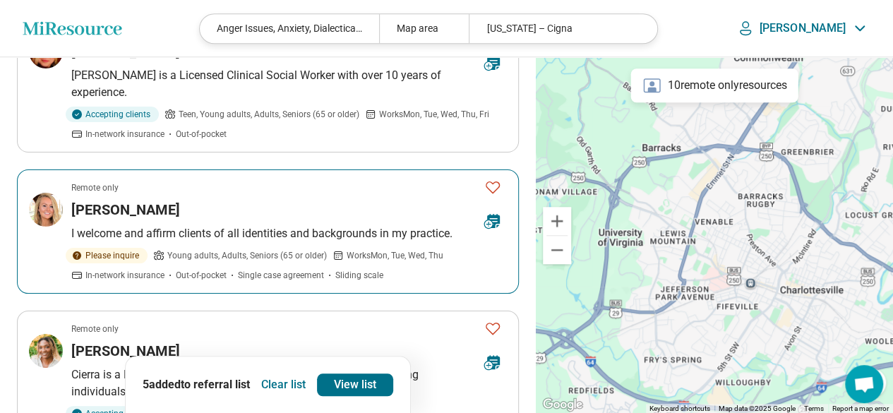
scroll to position [635, 0]
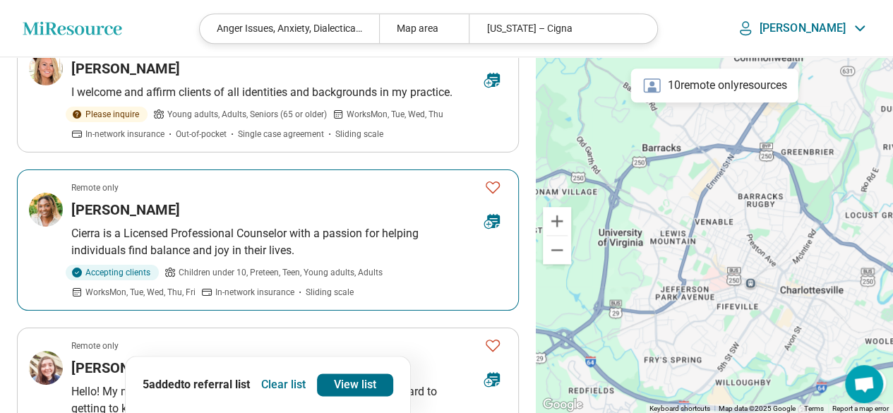
click at [493, 181] on icon "Favorite" at bounding box center [492, 187] width 14 height 12
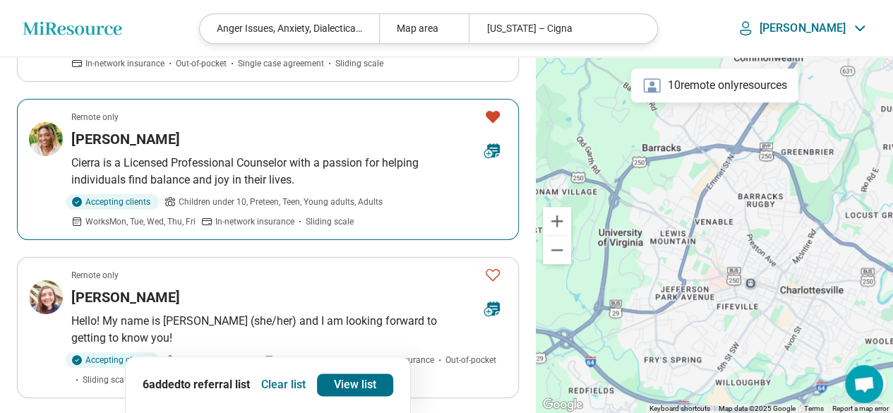
scroll to position [776, 0]
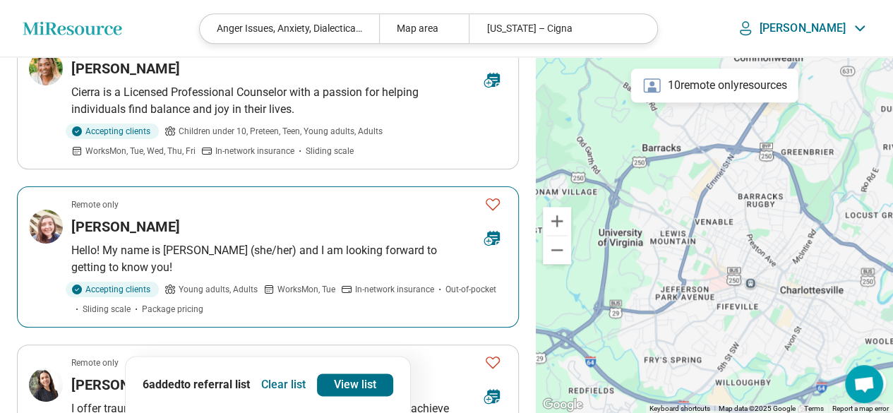
click at [339, 244] on p "Hello! My name is Kaitlin (she/her) and I am looking forward to getting to know…" at bounding box center [288, 259] width 435 height 34
click at [492, 200] on icon "Favorite" at bounding box center [492, 203] width 17 height 17
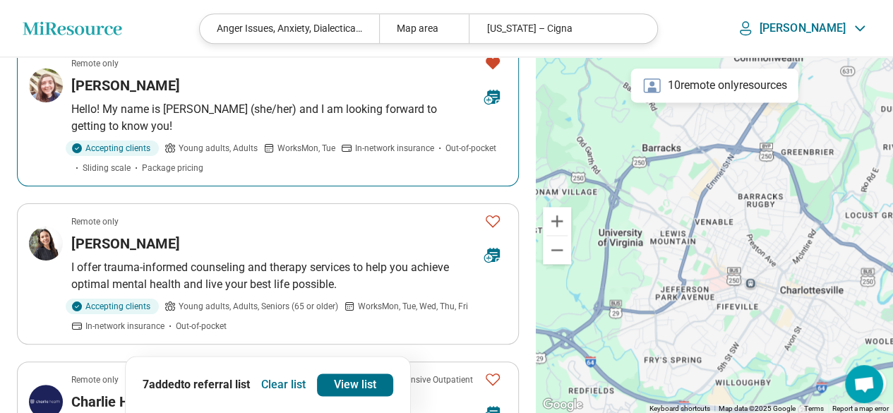
scroll to position [988, 0]
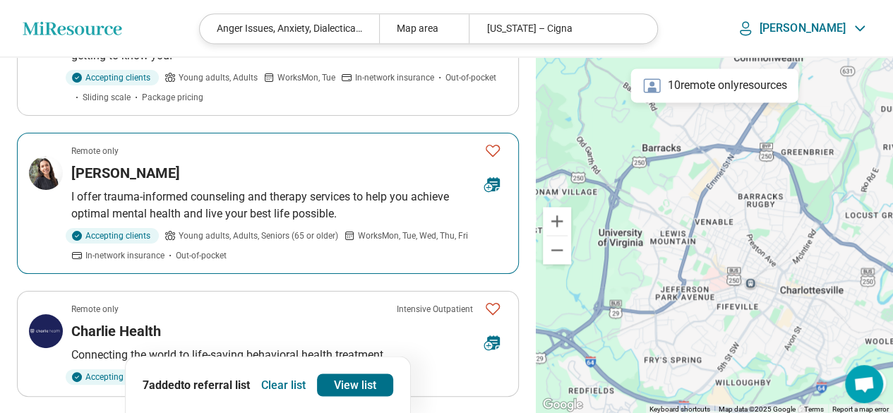
click at [496, 142] on icon "Favorite" at bounding box center [492, 150] width 17 height 17
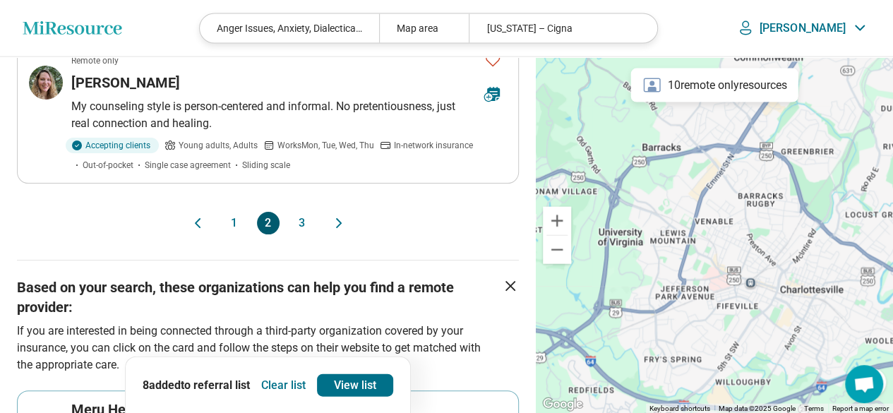
scroll to position [1411, 0]
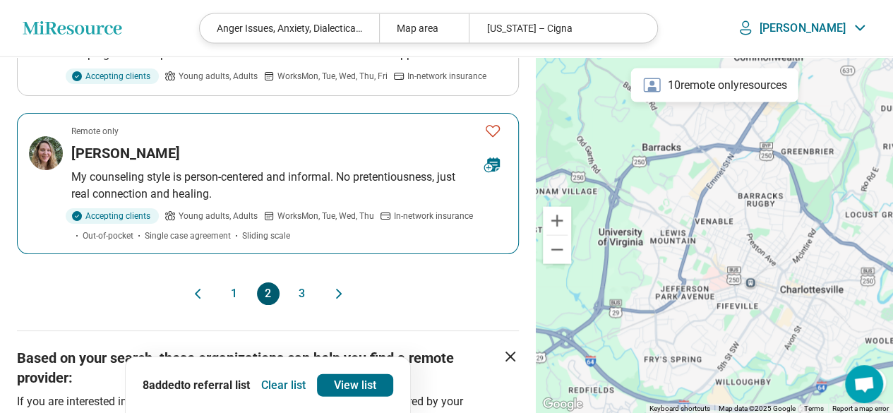
click at [491, 123] on icon "Favorite" at bounding box center [492, 130] width 17 height 17
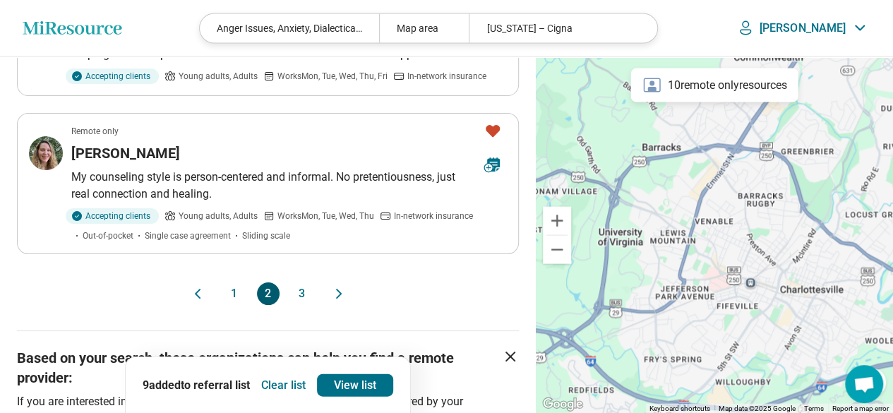
click at [303, 290] on button "3" at bounding box center [302, 293] width 23 height 23
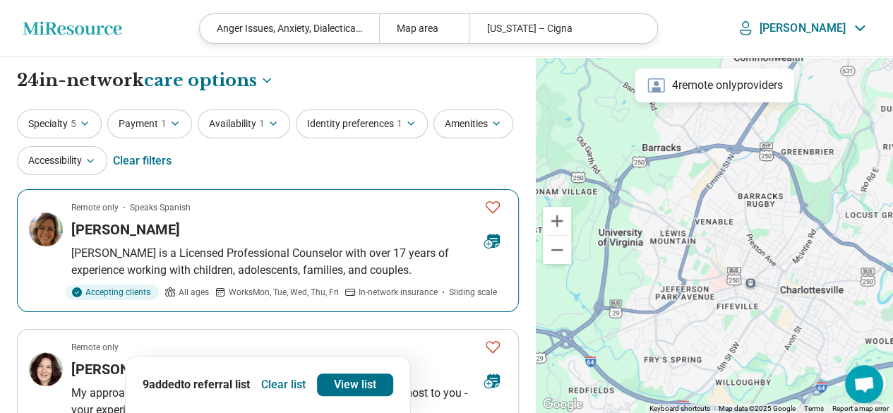
scroll to position [141, 0]
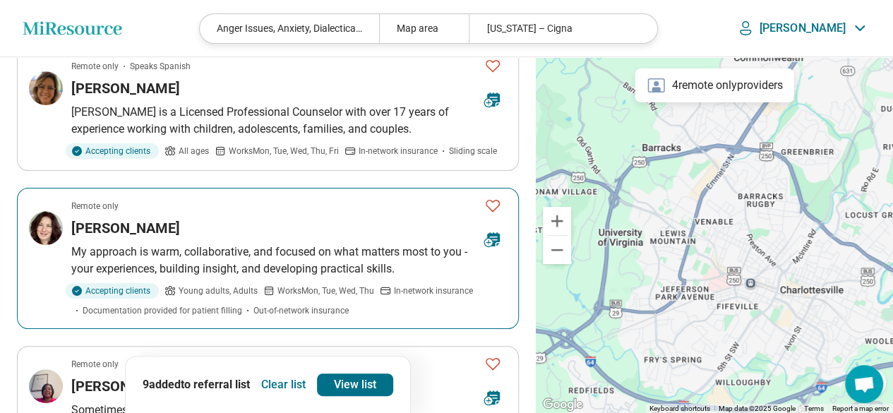
click at [490, 203] on icon "Favorite" at bounding box center [492, 205] width 17 height 17
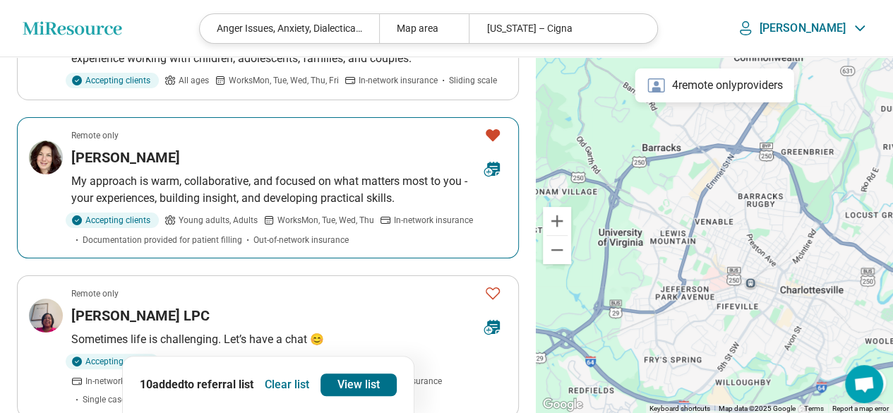
scroll to position [282, 0]
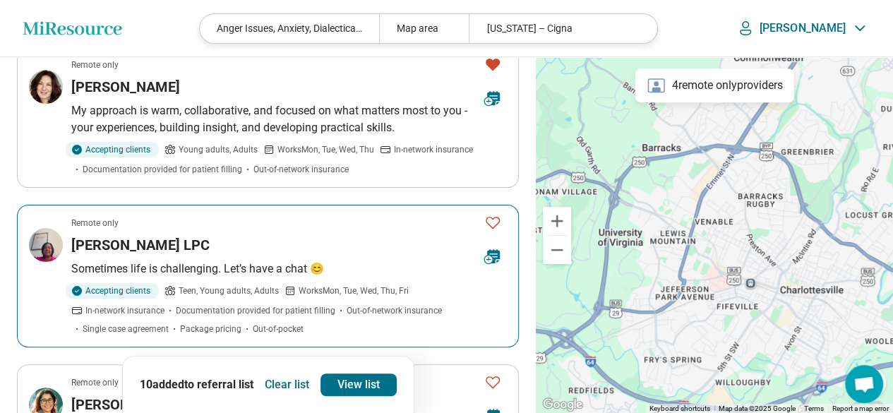
click at [340, 229] on article "Remote only Khaliah Cousar LPC Sometimes life is challenging. Let’s have a chat…" at bounding box center [268, 276] width 502 height 143
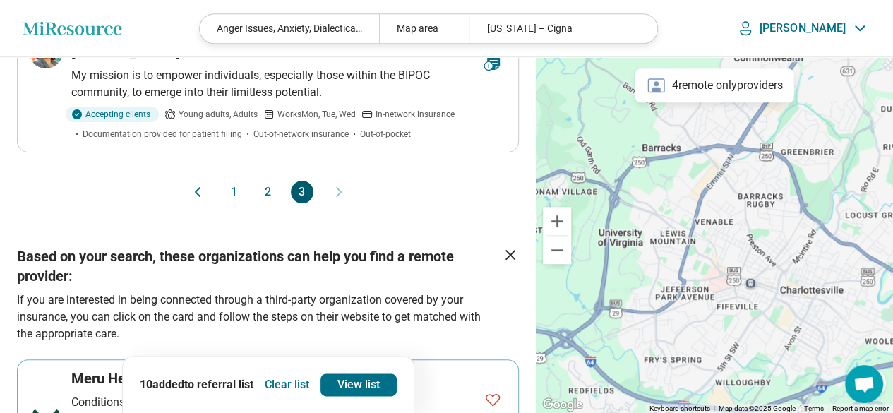
scroll to position [423, 0]
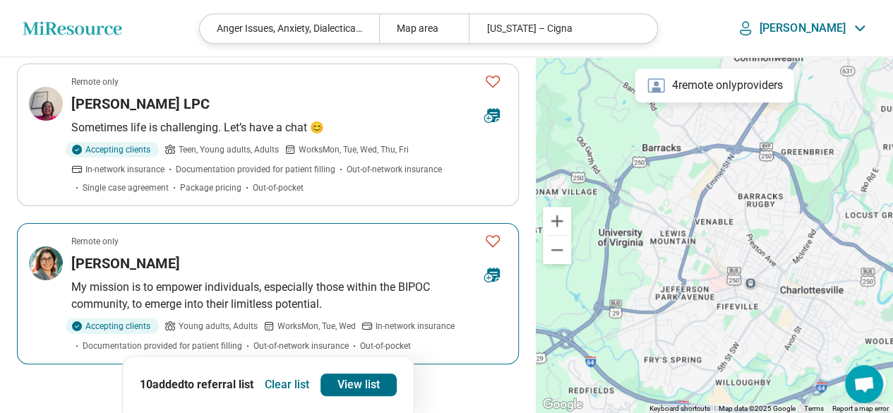
click at [493, 234] on icon "Favorite" at bounding box center [492, 240] width 17 height 17
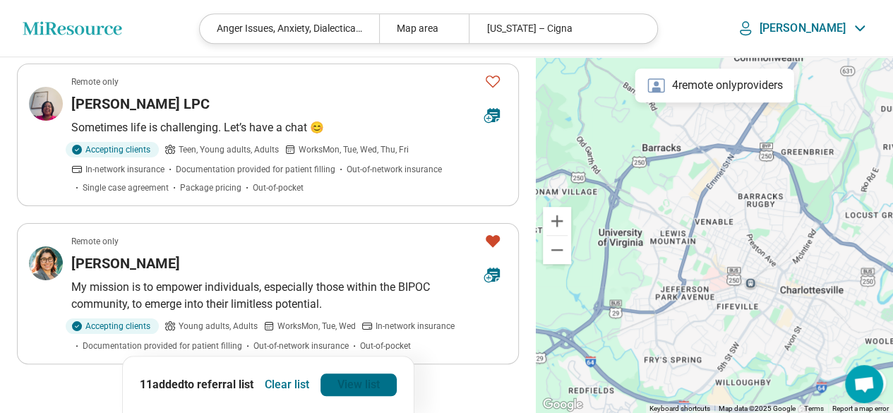
click at [337, 380] on link "View list" at bounding box center [358, 384] width 76 height 23
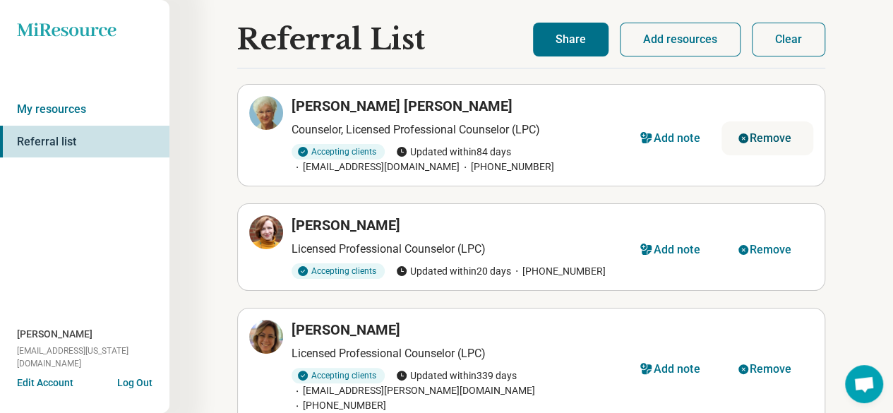
click at [756, 133] on div "Remove" at bounding box center [770, 138] width 42 height 11
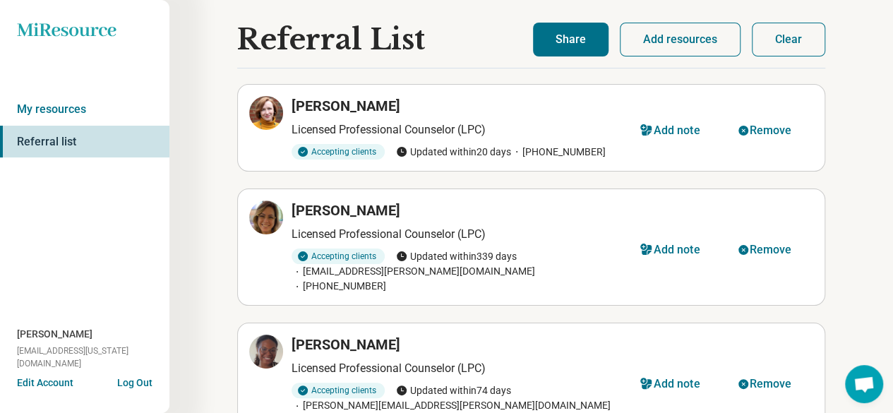
click at [570, 32] on button "Share" at bounding box center [571, 40] width 76 height 34
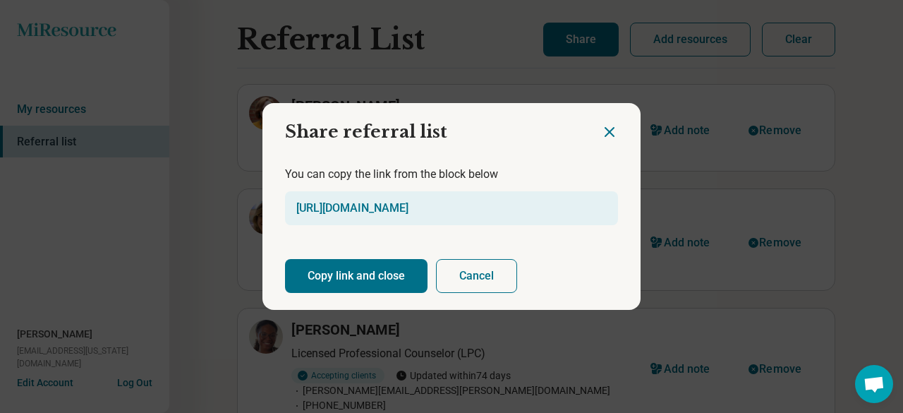
click at [360, 272] on button "Copy link and close" at bounding box center [356, 276] width 143 height 34
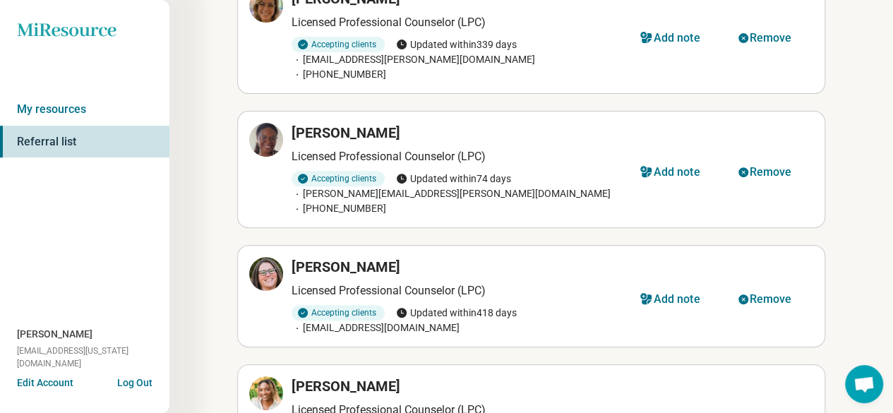
scroll to position [282, 0]
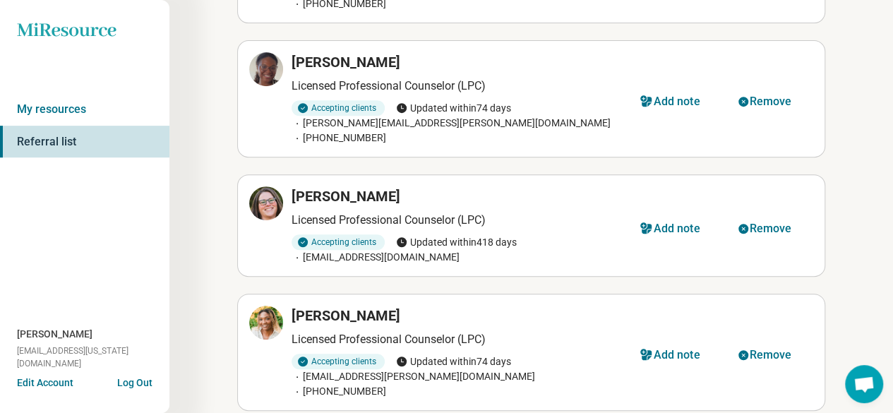
drag, startPoint x: 486, startPoint y: 200, endPoint x: 478, endPoint y: 203, distance: 8.5
click at [486, 200] on div "Jennifer Viola" at bounding box center [457, 196] width 332 height 20
click at [262, 195] on icon at bounding box center [266, 203] width 17 height 17
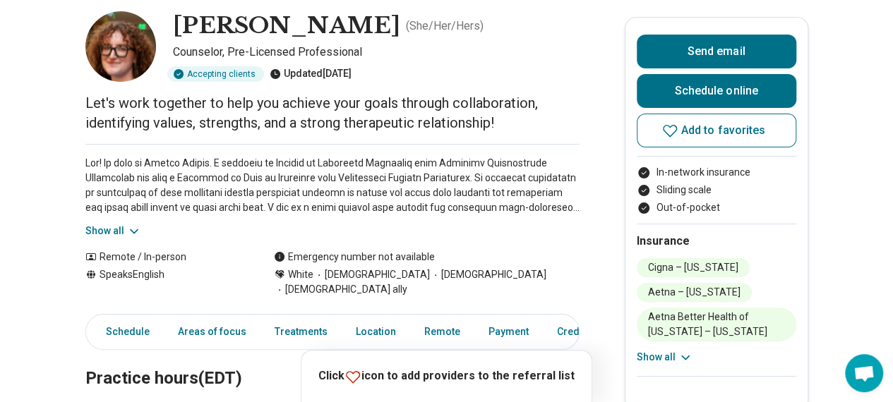
scroll to position [141, 0]
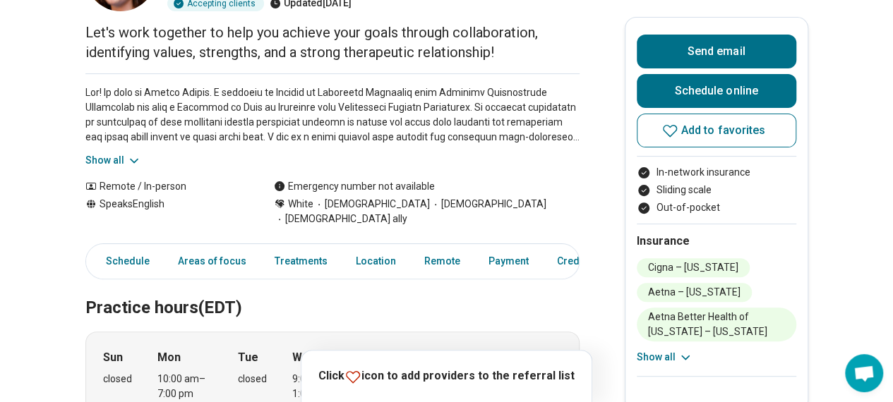
click at [361, 375] on icon at bounding box center [352, 376] width 17 height 17
click at [725, 126] on span "Add to favorites" at bounding box center [723, 130] width 85 height 11
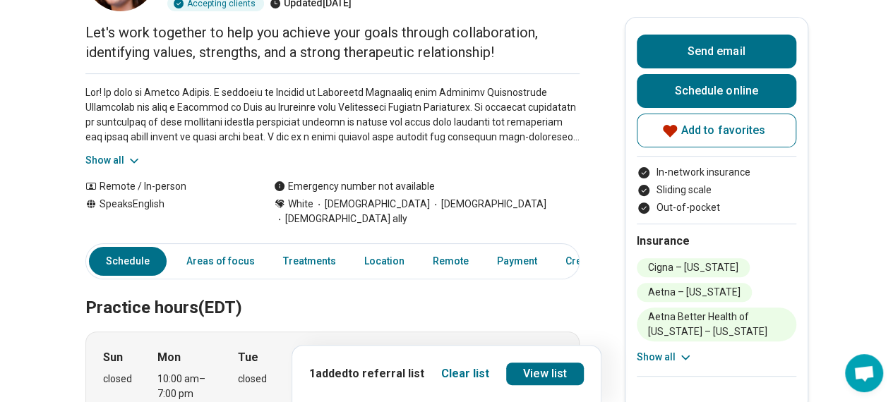
scroll to position [0, 0]
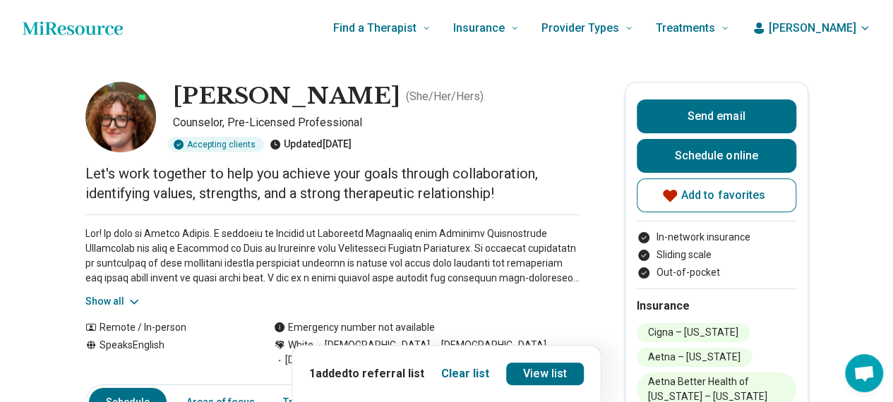
click at [474, 376] on button "Clear list" at bounding box center [465, 374] width 48 height 17
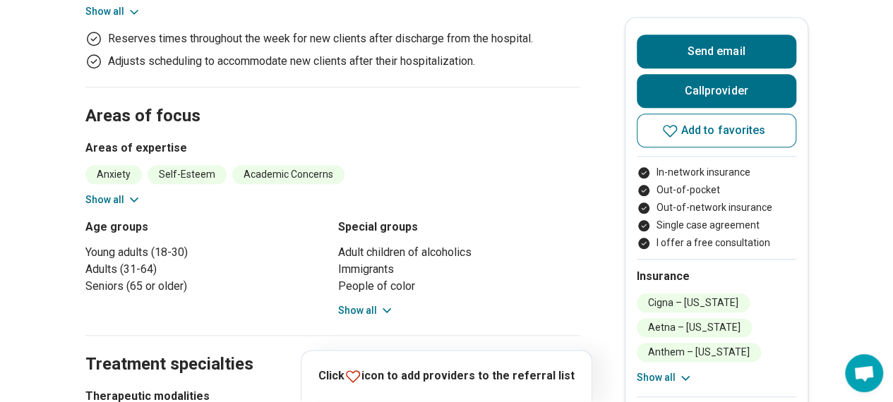
scroll to position [282, 0]
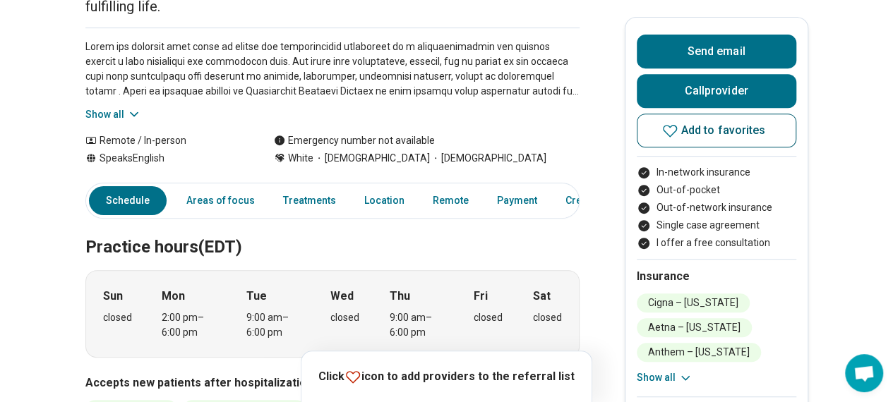
click at [732, 140] on button "Add to favorites" at bounding box center [715, 131] width 159 height 34
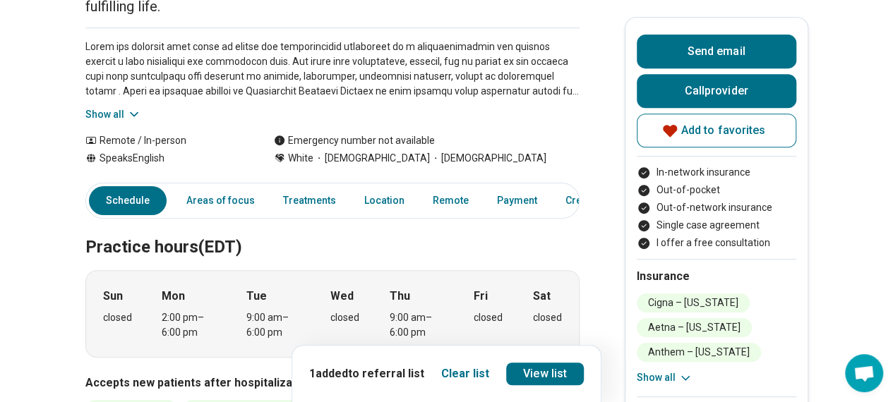
scroll to position [0, 0]
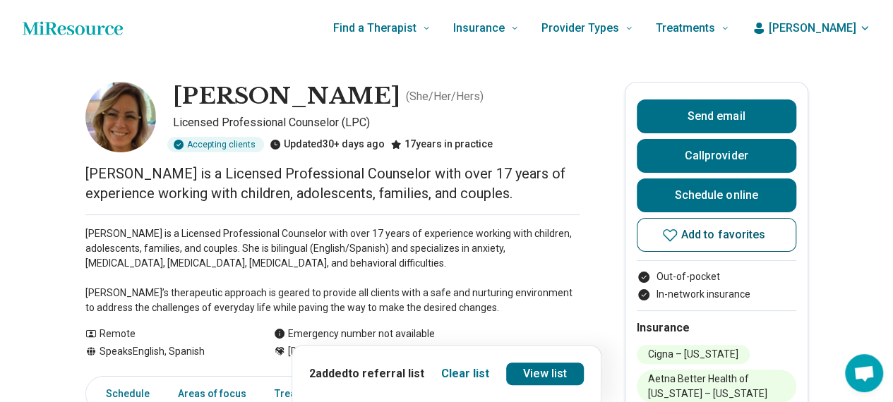
click at [710, 233] on span "Add to favorites" at bounding box center [723, 234] width 85 height 11
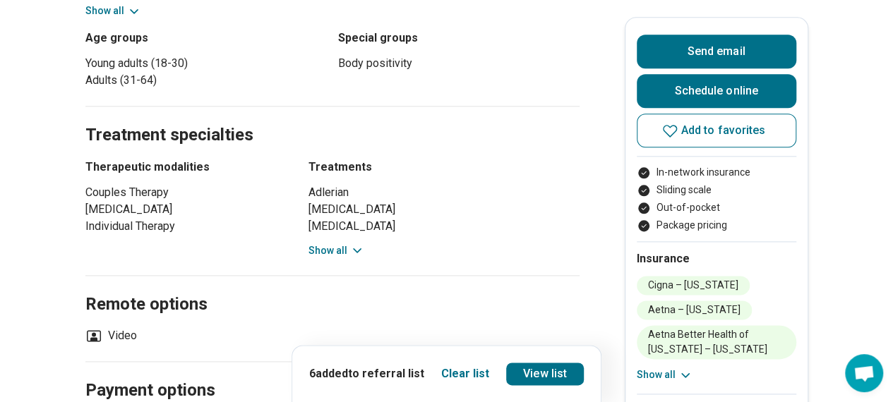
scroll to position [494, 0]
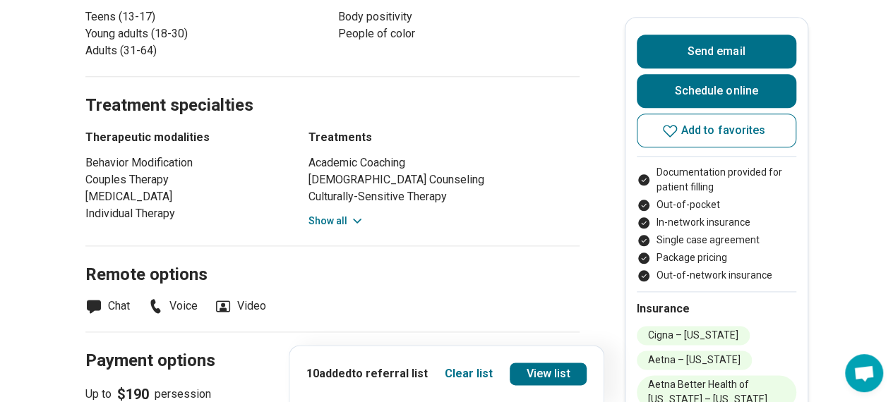
scroll to position [847, 0]
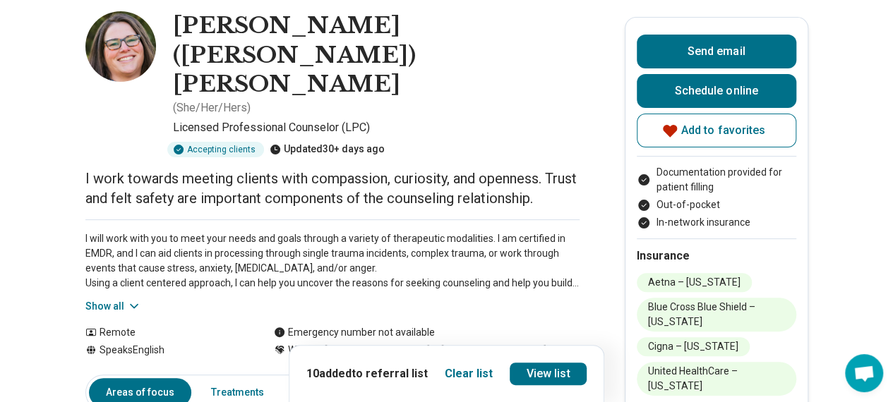
scroll to position [212, 0]
